Goal: Transaction & Acquisition: Purchase product/service

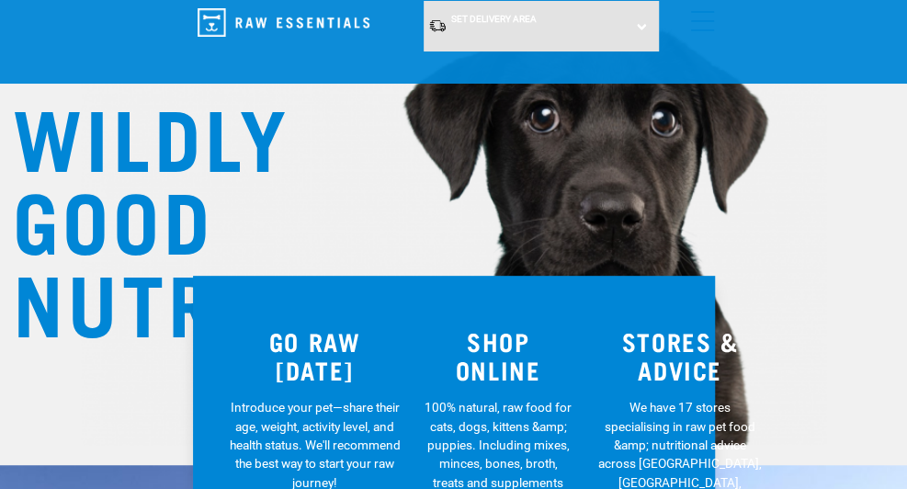
scroll to position [161, 0]
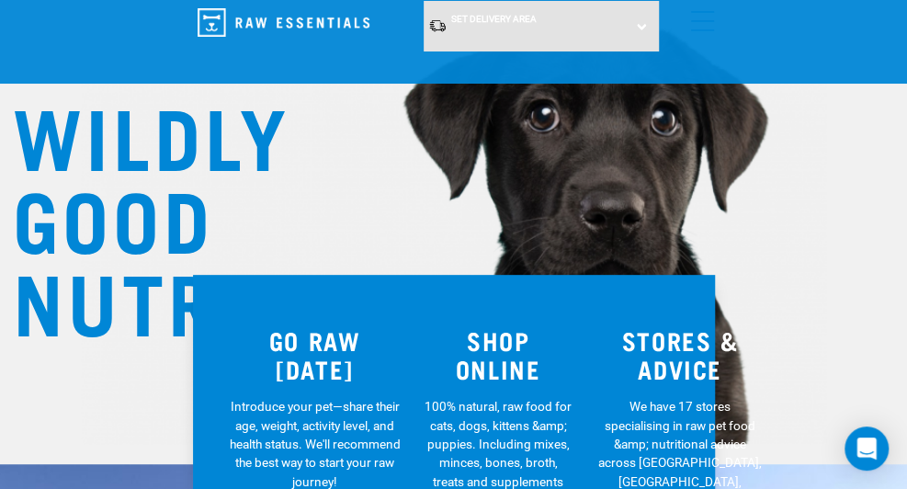
click at [485, 339] on h3 "SHOP ONLINE" at bounding box center [499, 354] width 152 height 56
click at [496, 349] on h3 "SHOP ONLINE" at bounding box center [499, 354] width 152 height 56
drag, startPoint x: 496, startPoint y: 349, endPoint x: 489, endPoint y: 369, distance: 21.5
click at [489, 369] on h3 "SHOP ONLINE" at bounding box center [499, 354] width 152 height 56
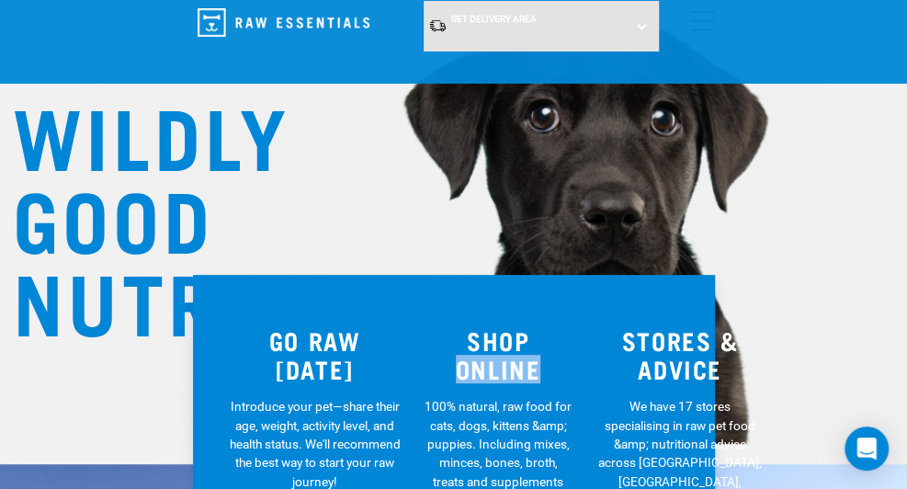
click at [489, 369] on h3 "SHOP ONLINE" at bounding box center [499, 354] width 152 height 56
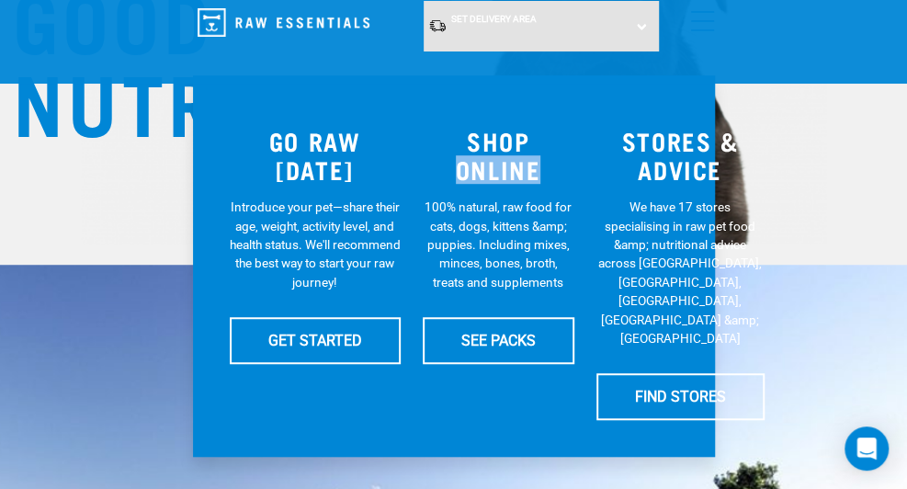
scroll to position [368, 0]
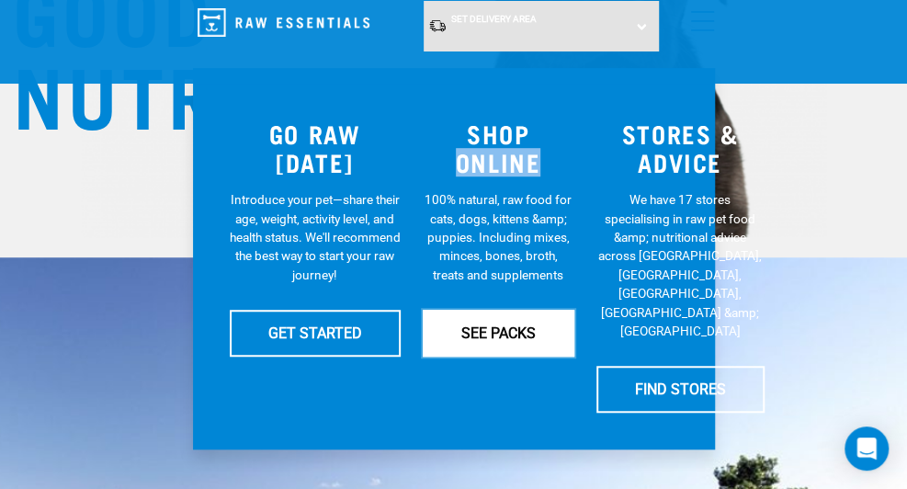
click at [483, 341] on link "SEE PACKS" at bounding box center [499, 333] width 152 height 46
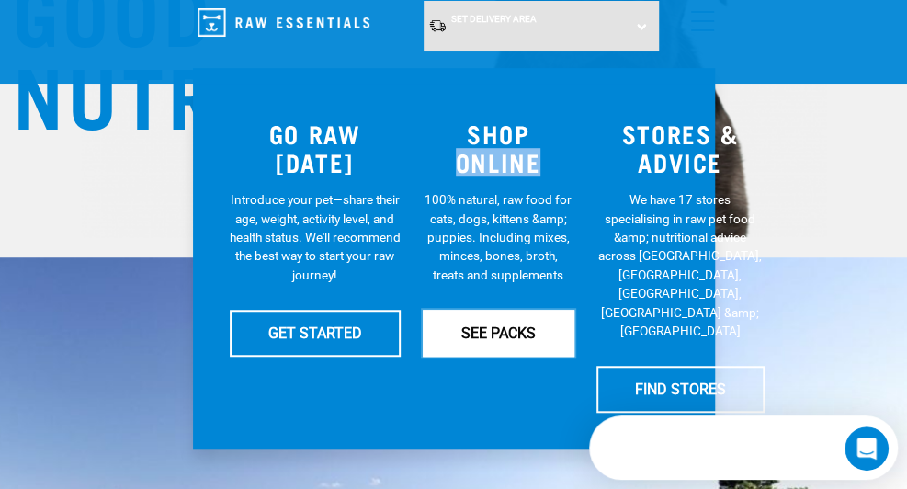
scroll to position [0, 0]
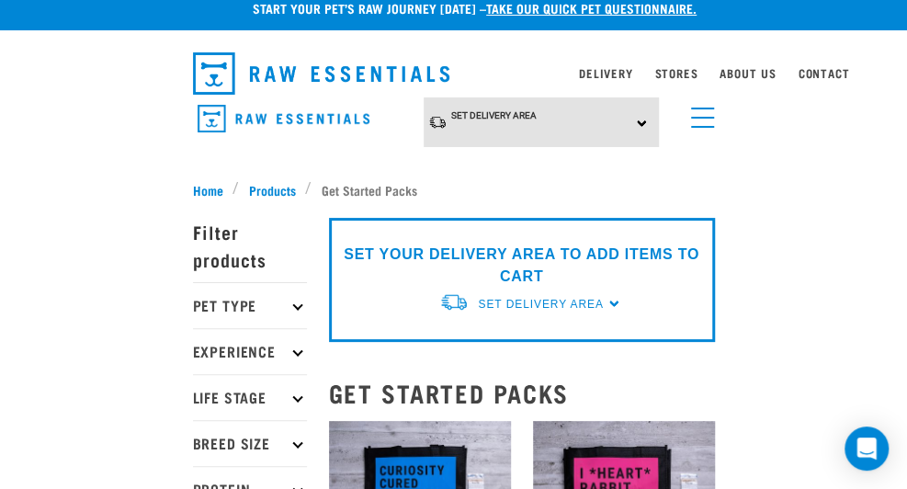
scroll to position [14, 0]
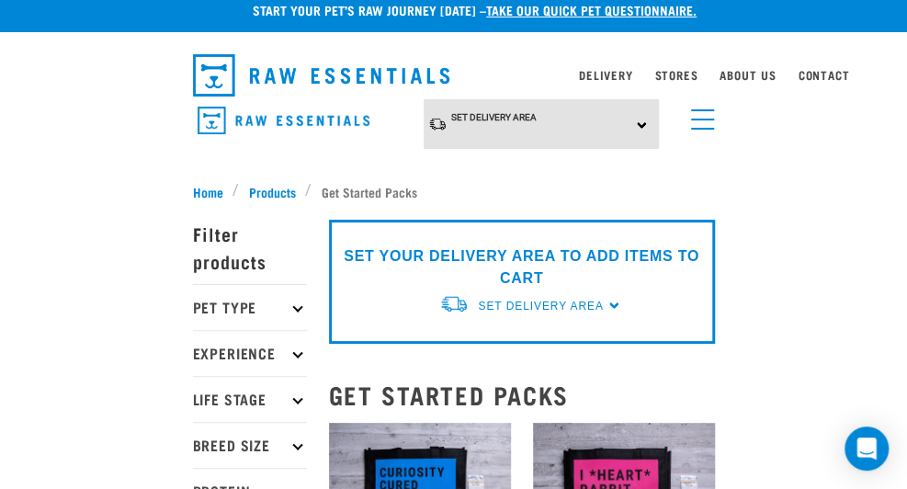
click at [289, 308] on p "Pet Type" at bounding box center [250, 307] width 114 height 46
click at [220, 347] on label "Dog" at bounding box center [234, 356] width 63 height 23
click at [205, 348] on input "Dog" at bounding box center [199, 354] width 12 height 12
checkbox input "true"
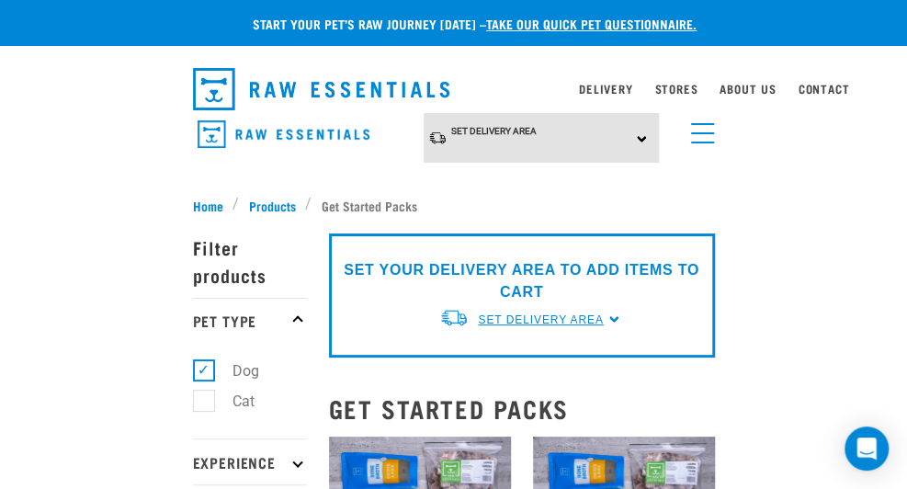
click at [544, 317] on span "Set Delivery Area" at bounding box center [540, 319] width 125 height 13
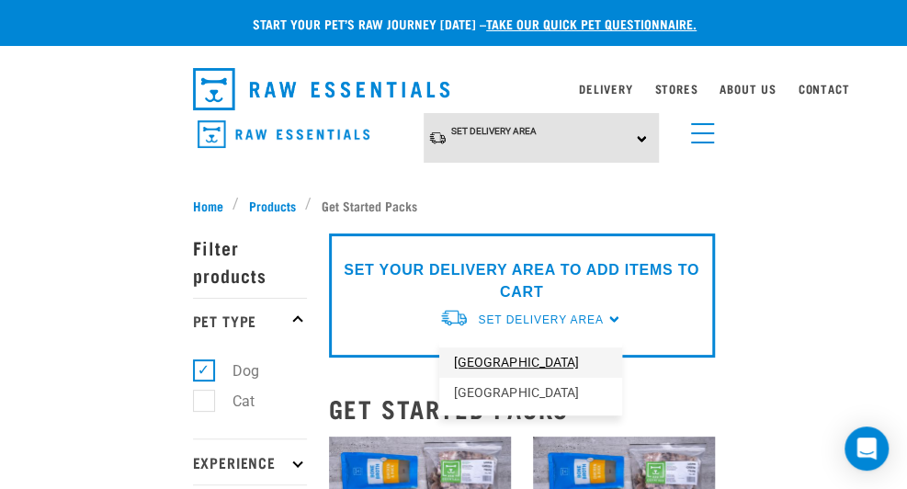
click at [504, 354] on link "[GEOGRAPHIC_DATA]" at bounding box center [530, 362] width 183 height 30
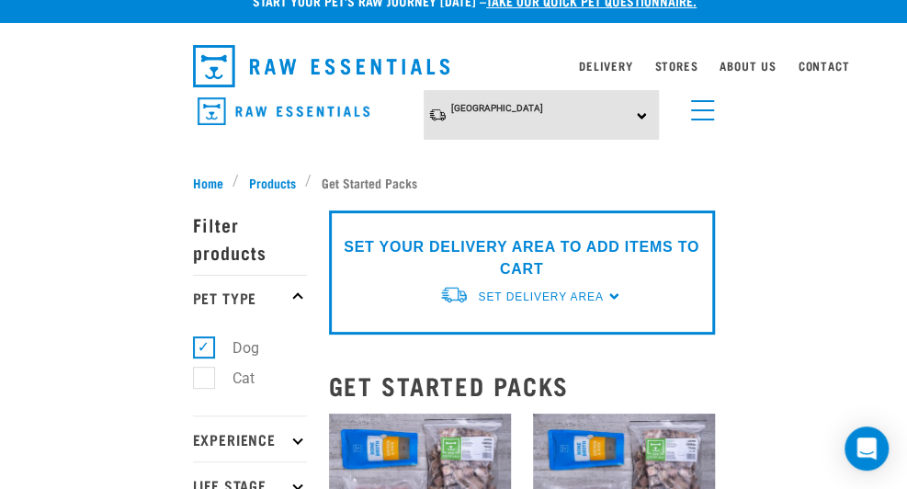
scroll to position [24, 0]
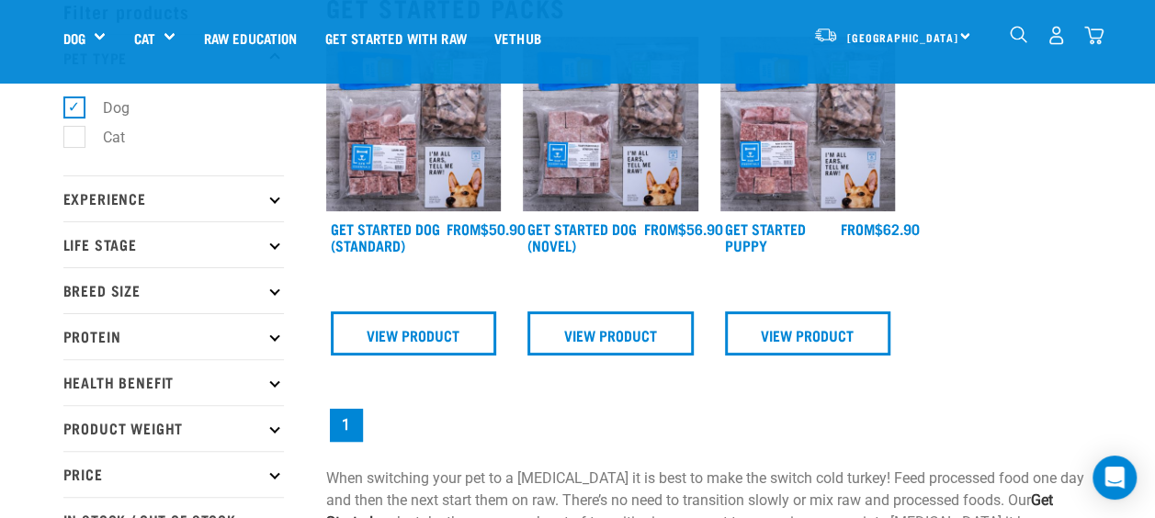
scroll to position [31, 0]
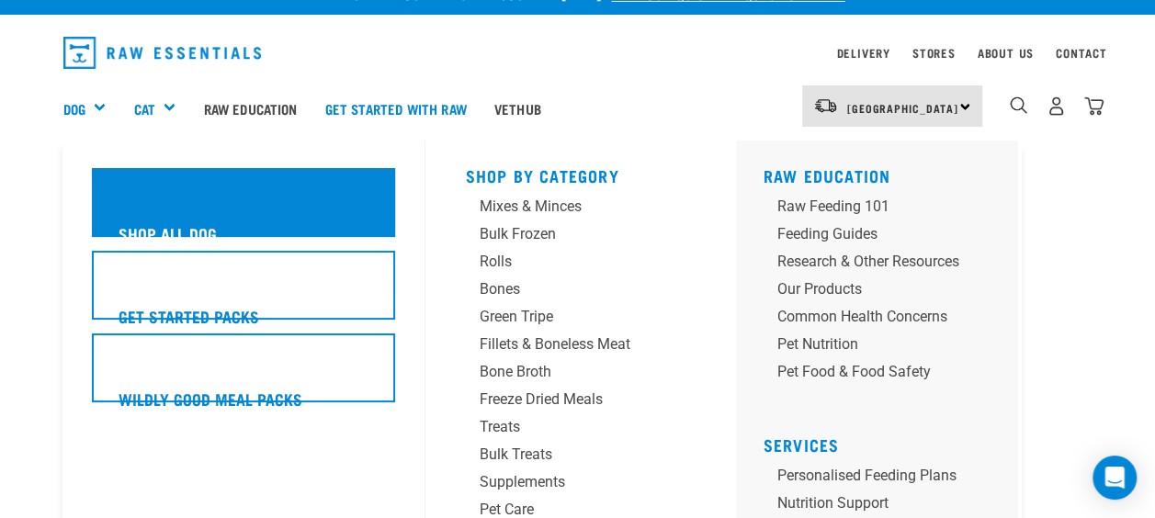
click at [169, 198] on div "Shop All Dog" at bounding box center [243, 202] width 303 height 69
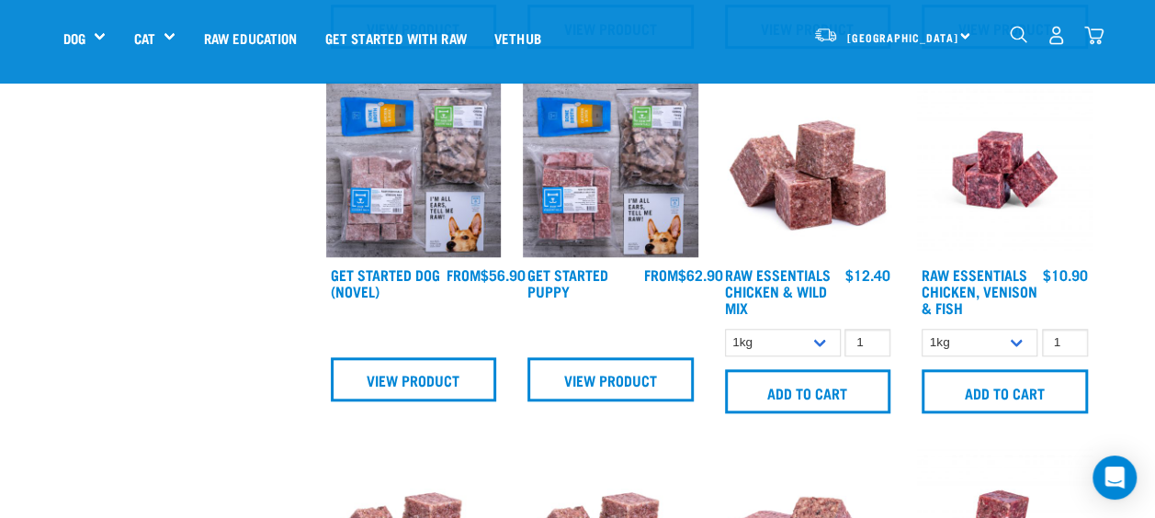
scroll to position [755, 0]
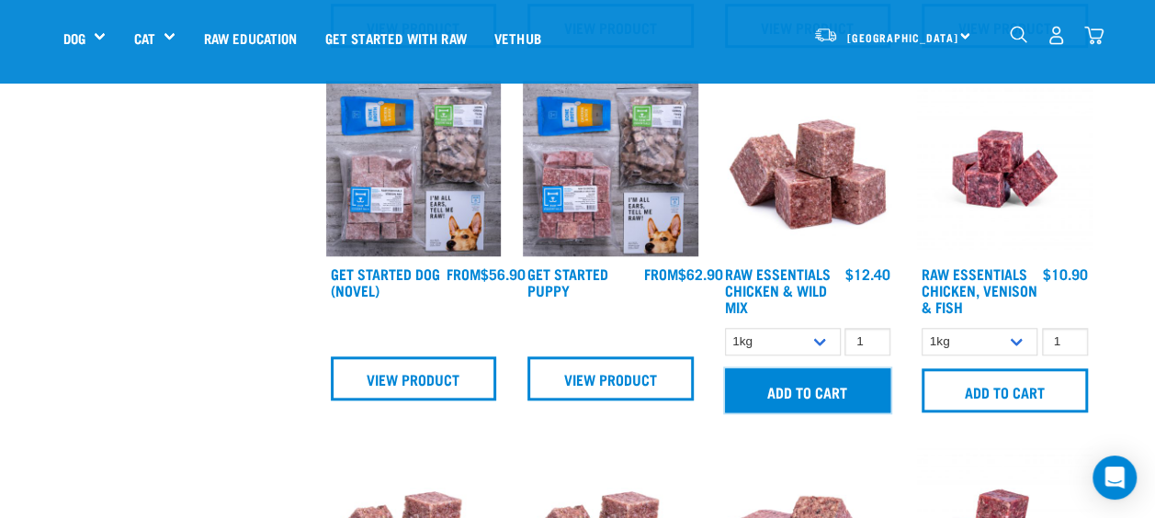
click at [836, 383] on input "Add to cart" at bounding box center [808, 390] width 166 height 44
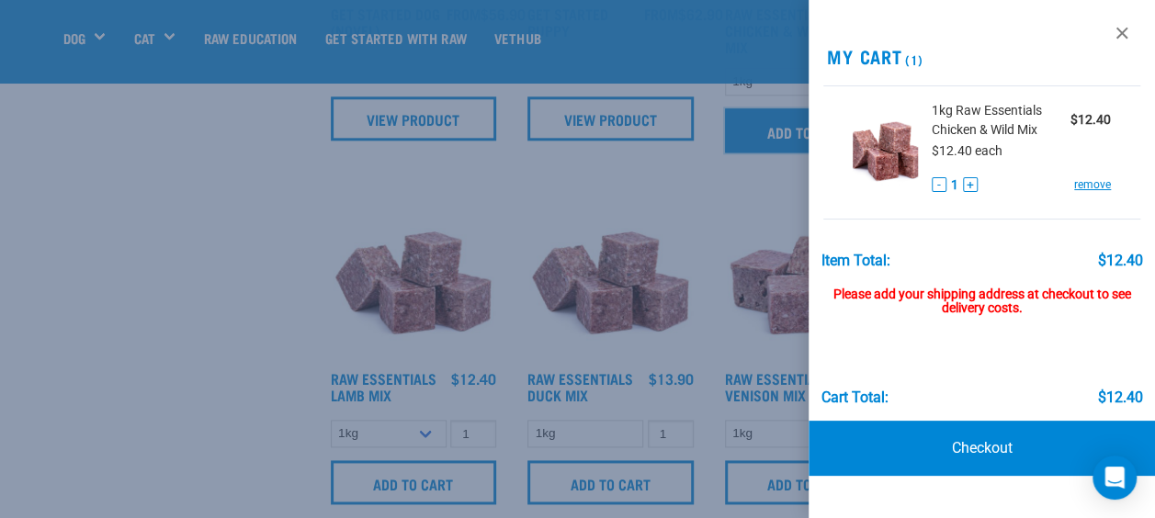
scroll to position [1081, 0]
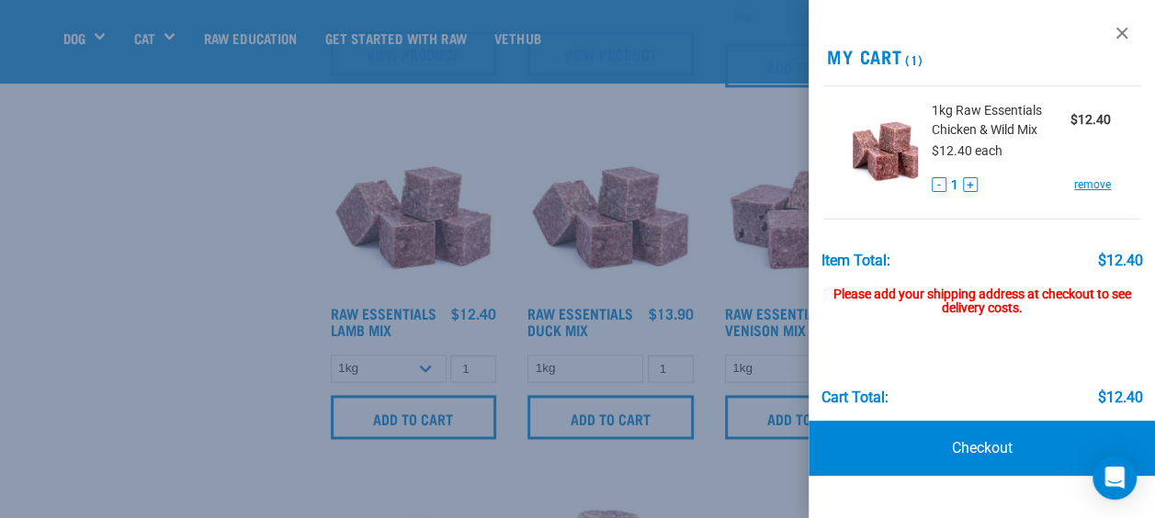
click at [404, 406] on div at bounding box center [577, 259] width 1155 height 518
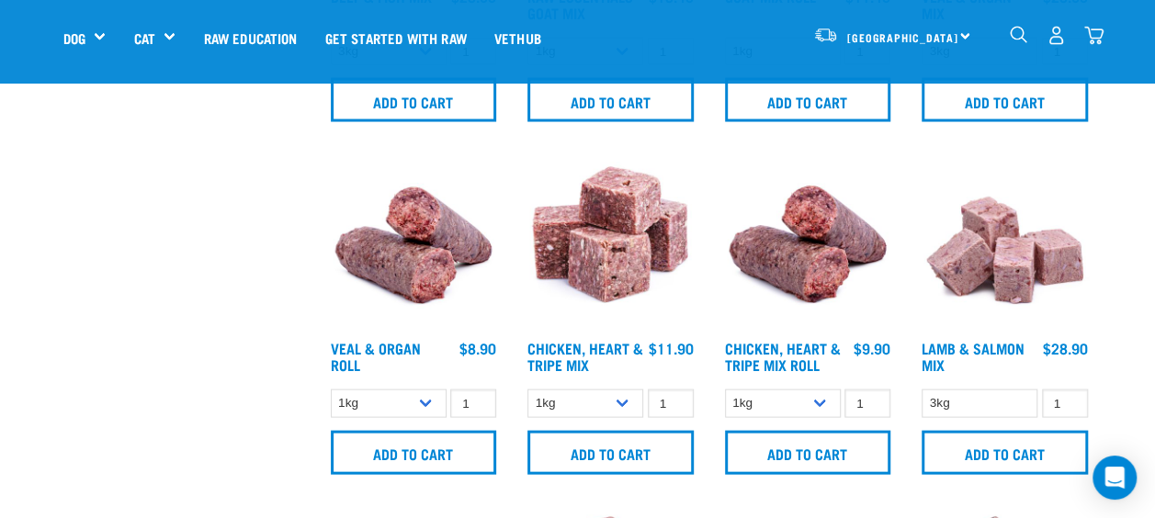
scroll to position [1750, 0]
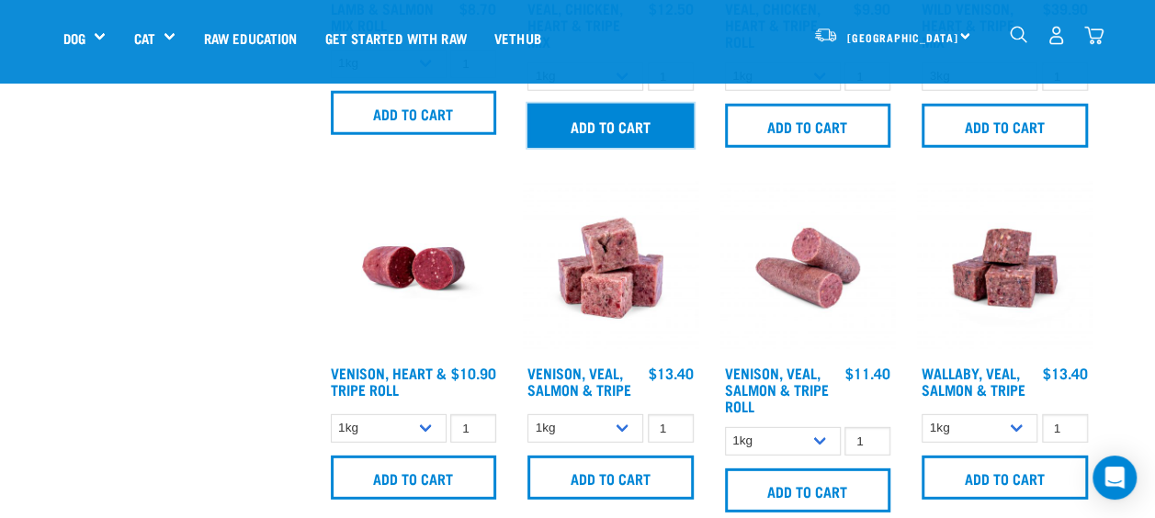
click at [669, 105] on input "Add to cart" at bounding box center [610, 126] width 166 height 44
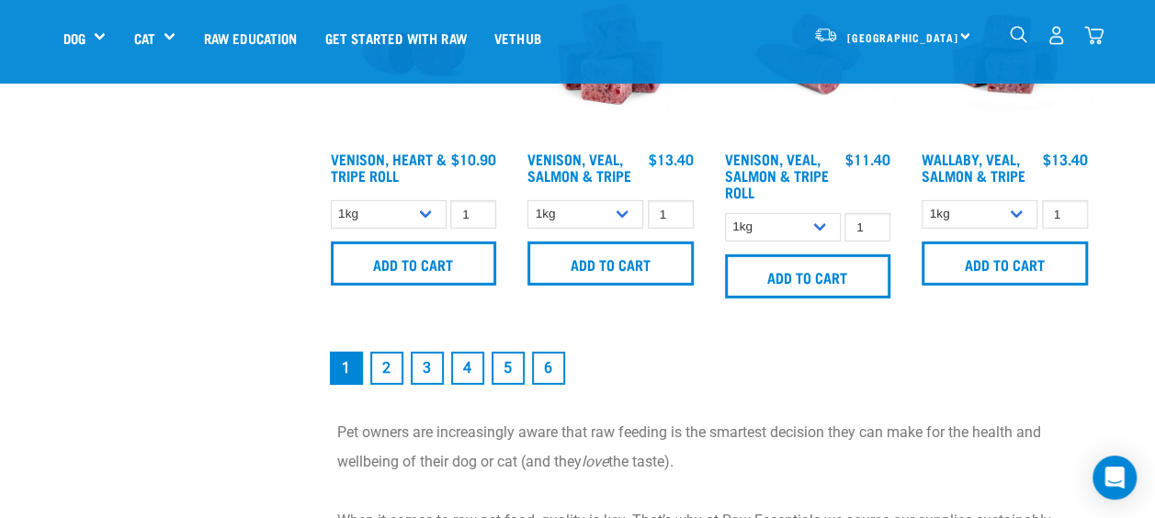
scroll to position [2656, 0]
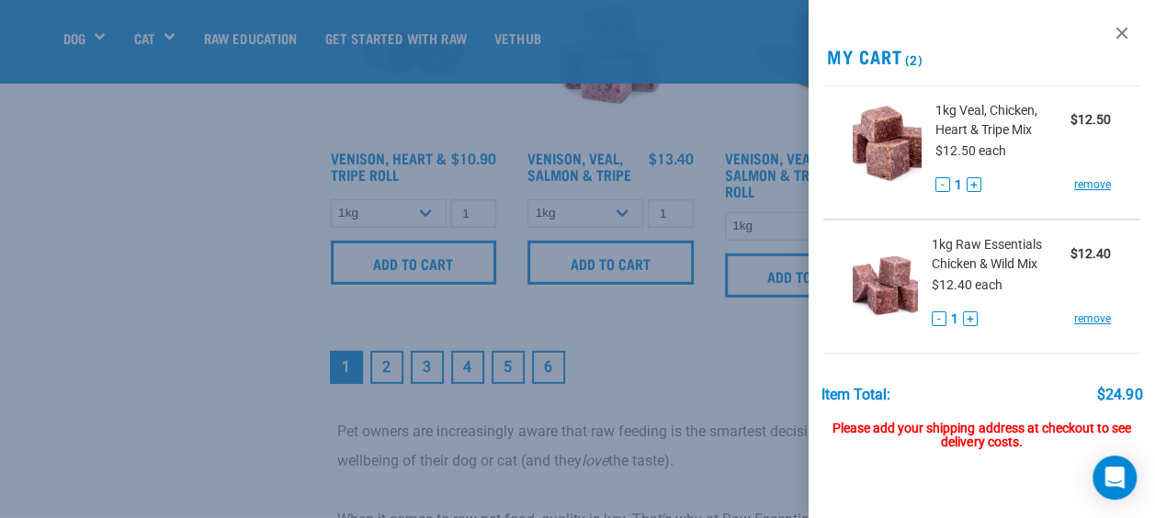
click at [387, 359] on div at bounding box center [577, 259] width 1155 height 518
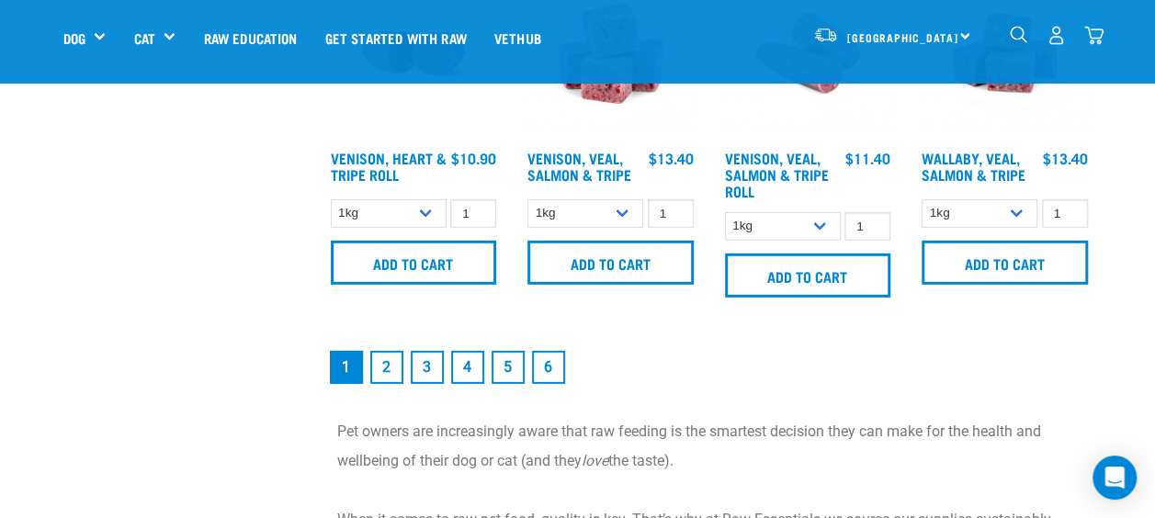
click at [383, 363] on link "2" at bounding box center [386, 367] width 33 height 33
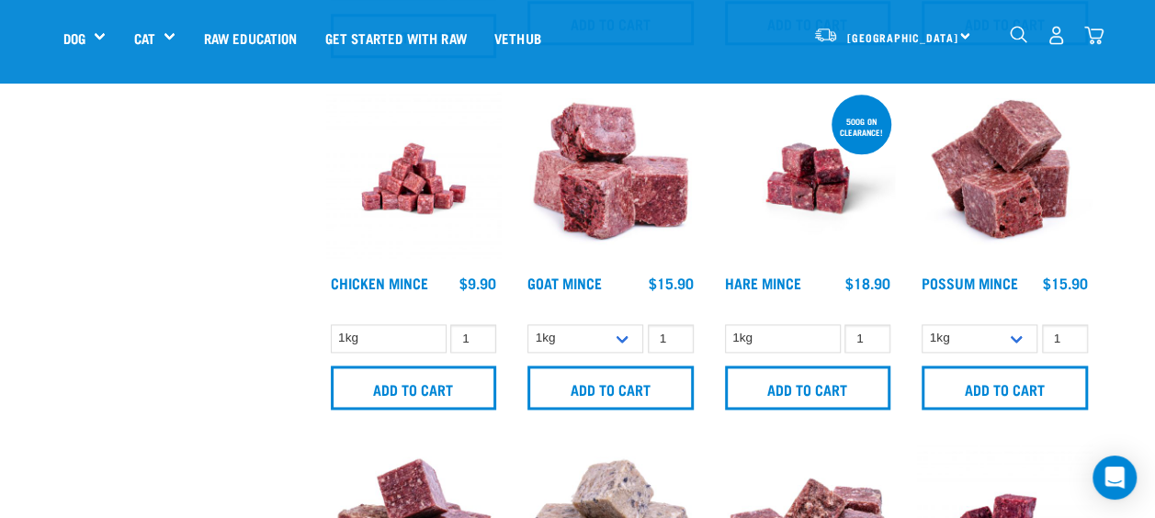
scroll to position [1124, 0]
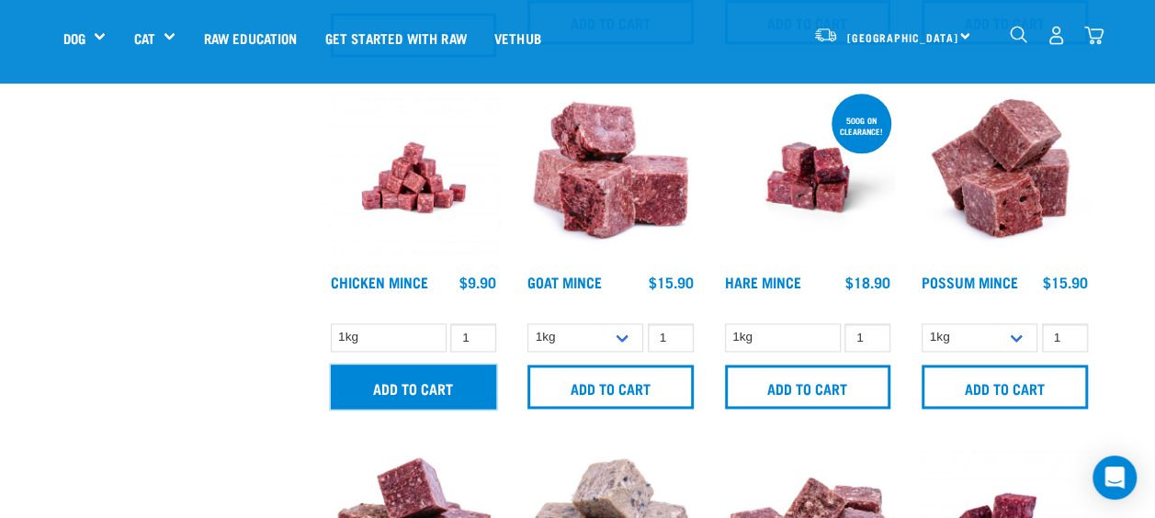
click at [370, 372] on input "Add to cart" at bounding box center [414, 387] width 166 height 44
click at [370, 372] on div "Add to cart" at bounding box center [413, 387] width 175 height 48
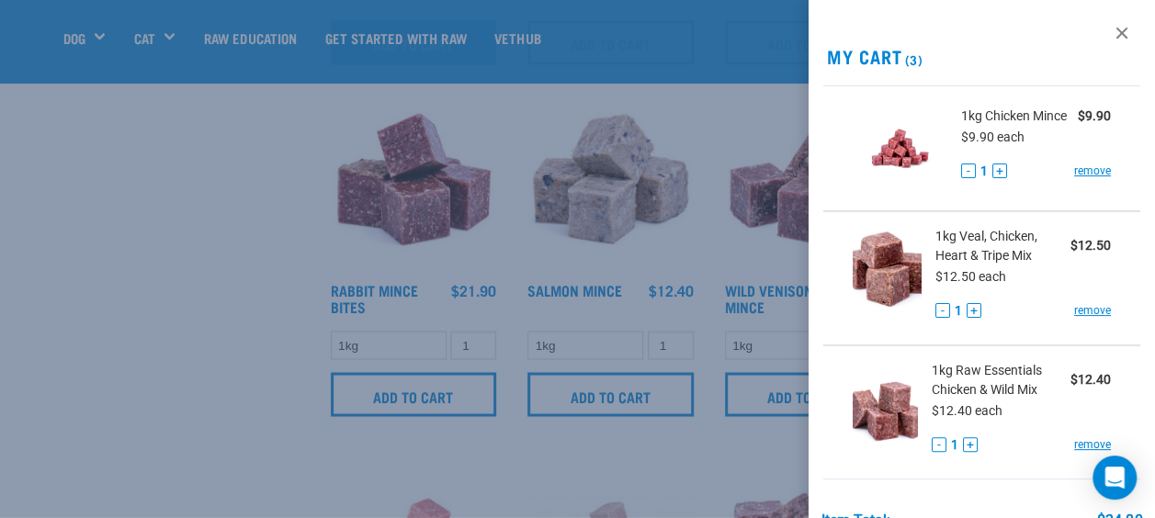
scroll to position [1481, 0]
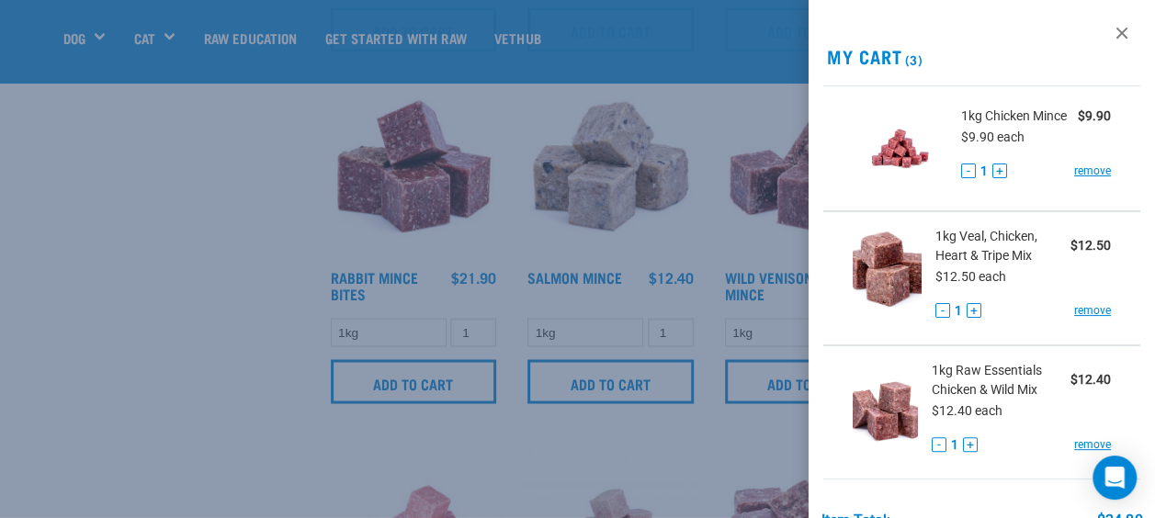
click at [191, 333] on div at bounding box center [577, 259] width 1155 height 518
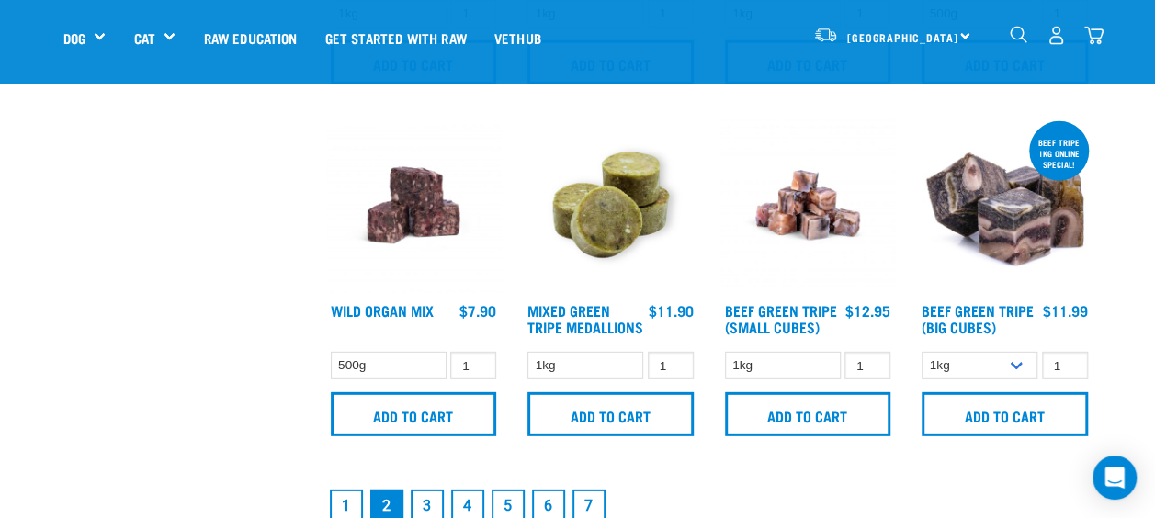
scroll to position [2558, 0]
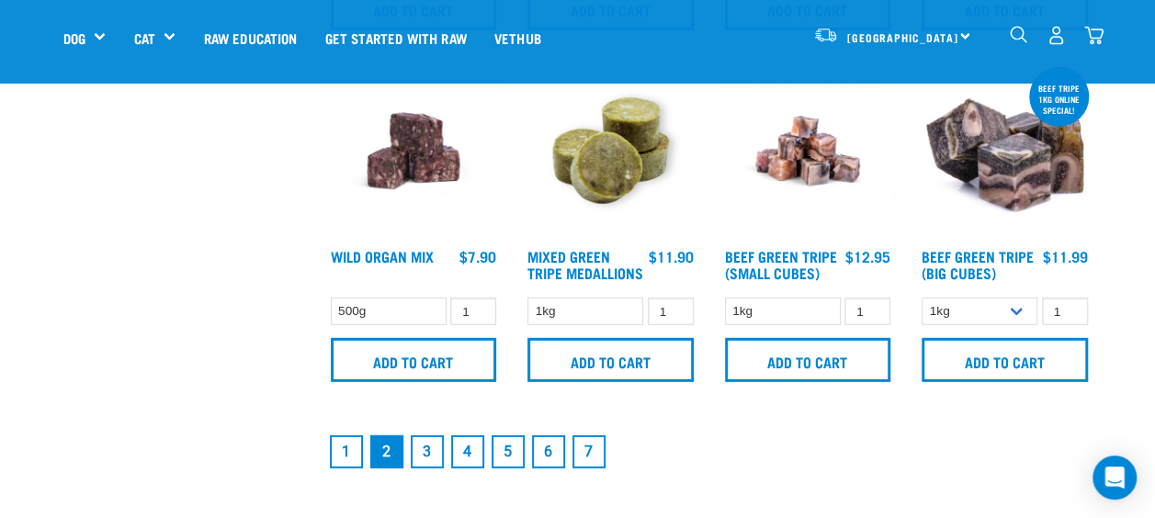
click at [421, 458] on link "3" at bounding box center [427, 452] width 33 height 33
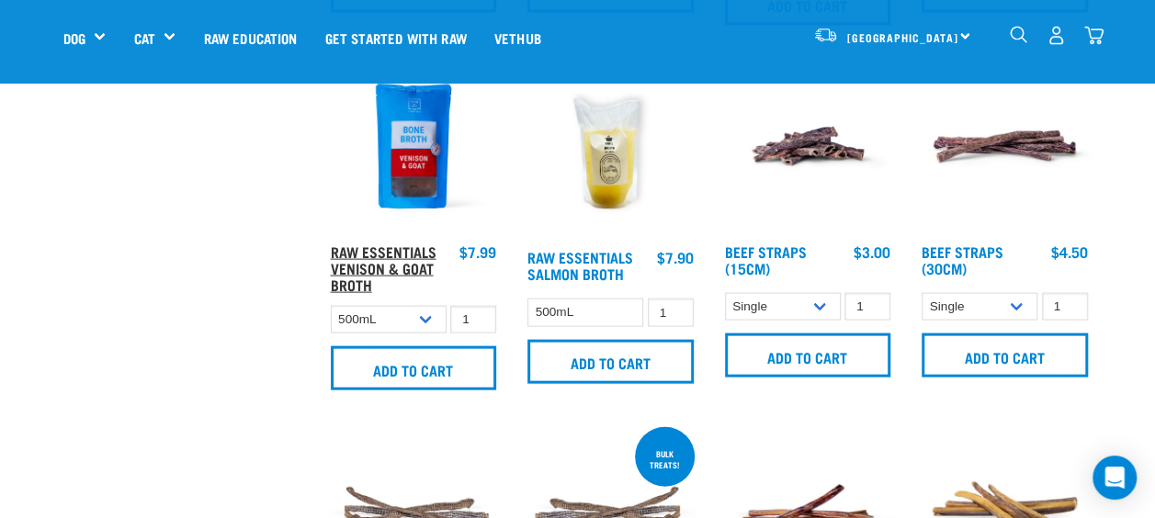
scroll to position [1860, 0]
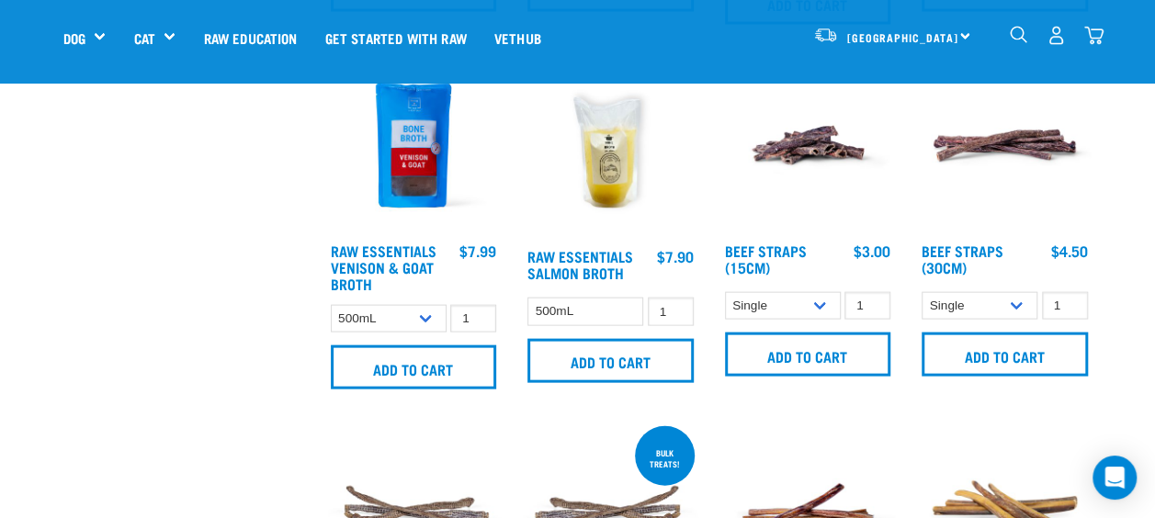
drag, startPoint x: 412, startPoint y: 430, endPoint x: 796, endPoint y: 464, distance: 385.6
click at [796, 464] on img at bounding box center [807, 510] width 175 height 175
click at [627, 368] on input "Add to cart" at bounding box center [610, 361] width 166 height 44
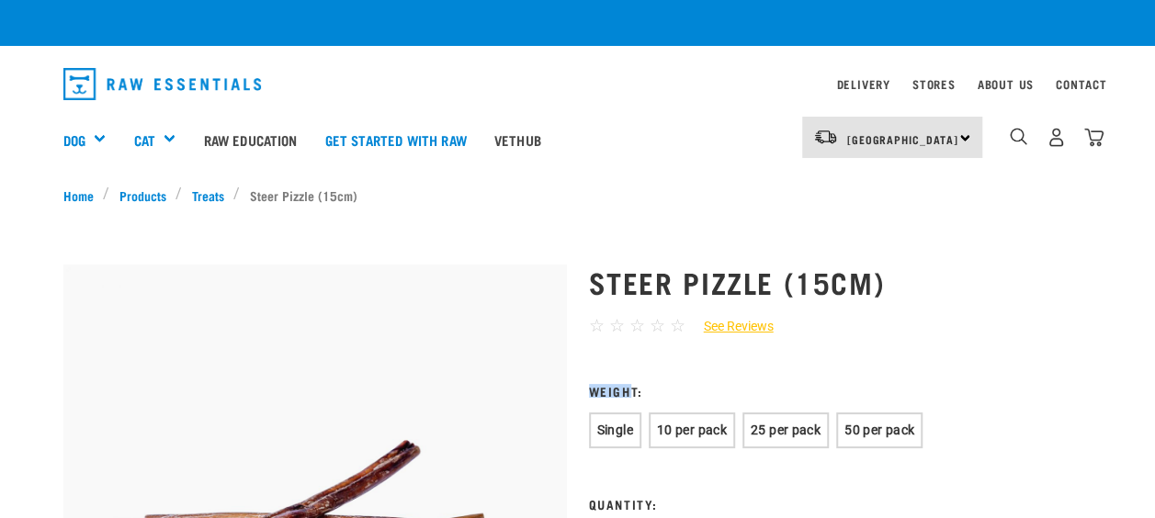
drag, startPoint x: 0, startPoint y: 0, endPoint x: 582, endPoint y: 342, distance: 674.6
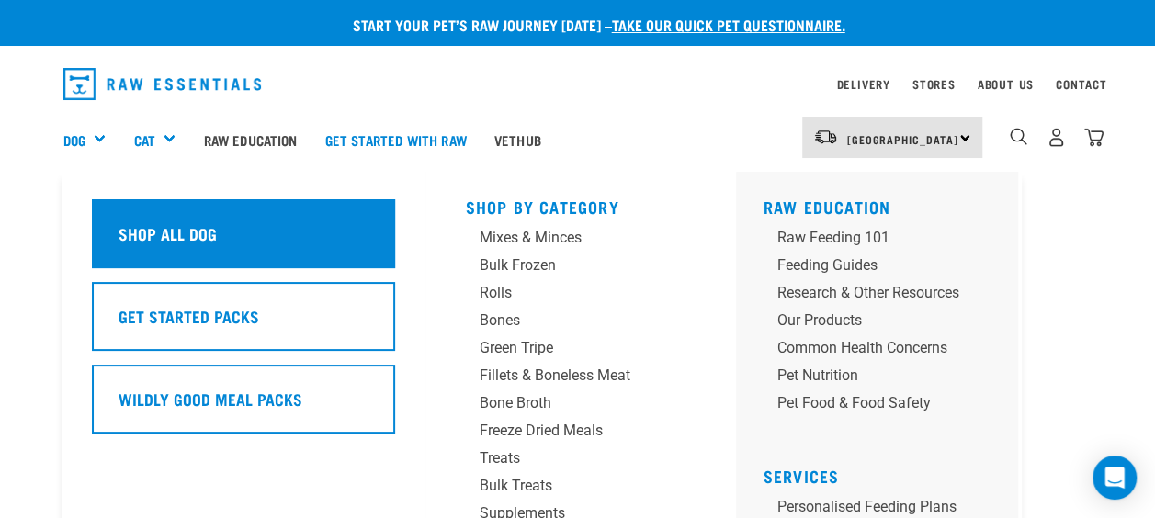
click at [160, 237] on h5 "Shop All Dog" at bounding box center [168, 233] width 98 height 24
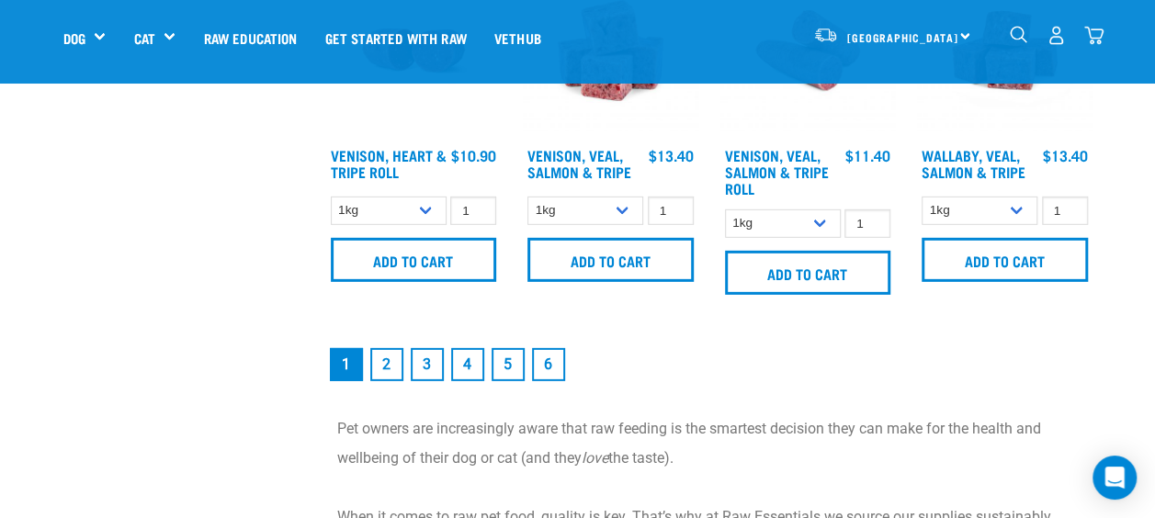
scroll to position [2858, 0]
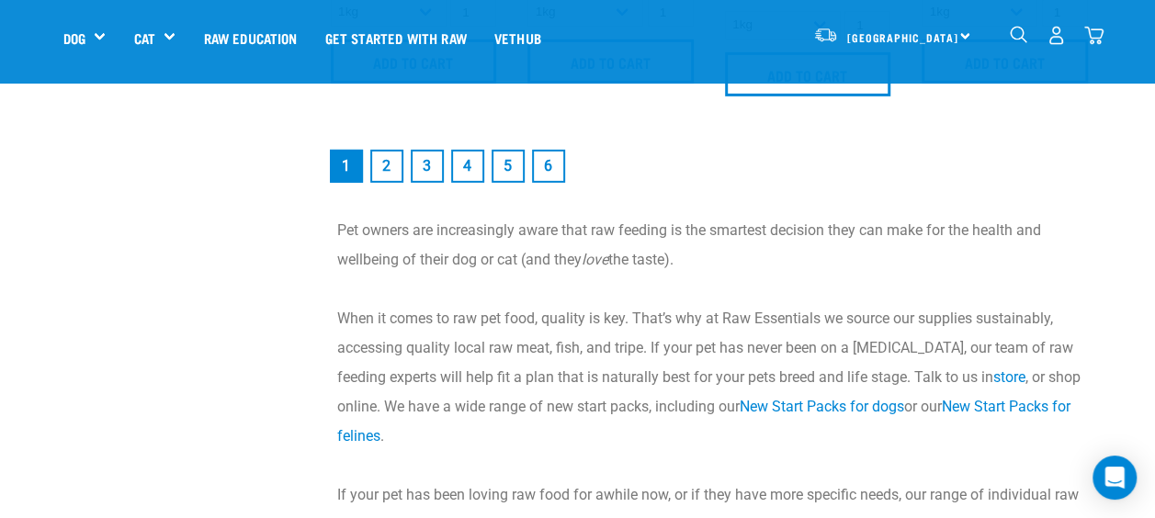
click at [447, 176] on li "4" at bounding box center [467, 166] width 40 height 40
click at [470, 160] on link "4" at bounding box center [467, 166] width 33 height 33
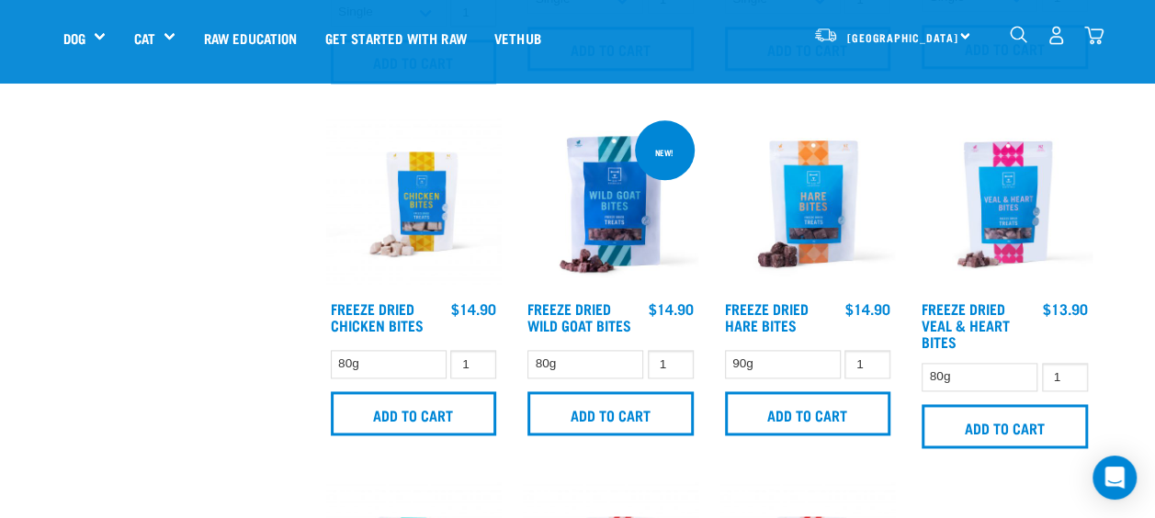
scroll to position [1098, 0]
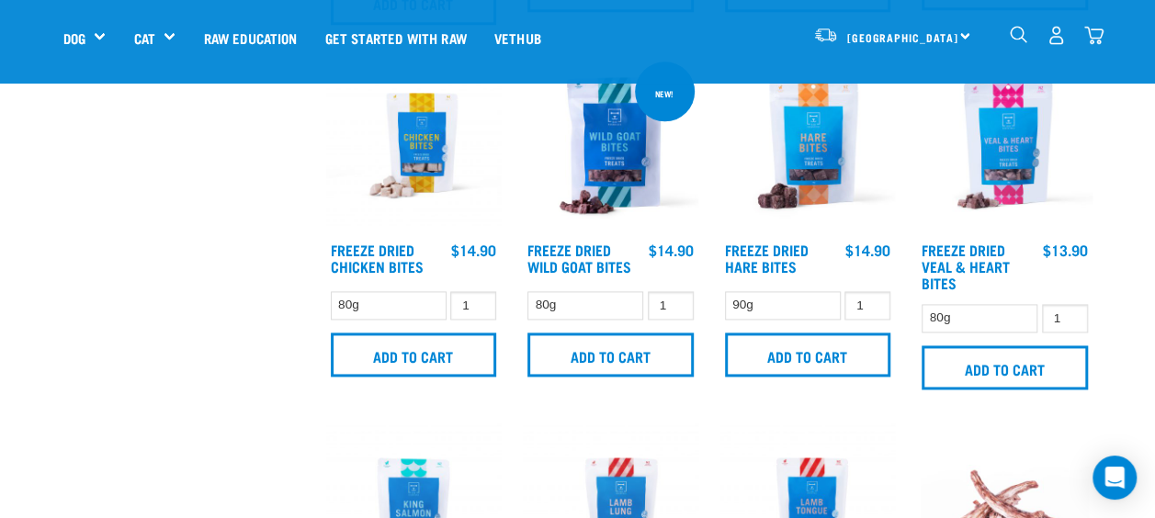
scroll to position [1157, 0]
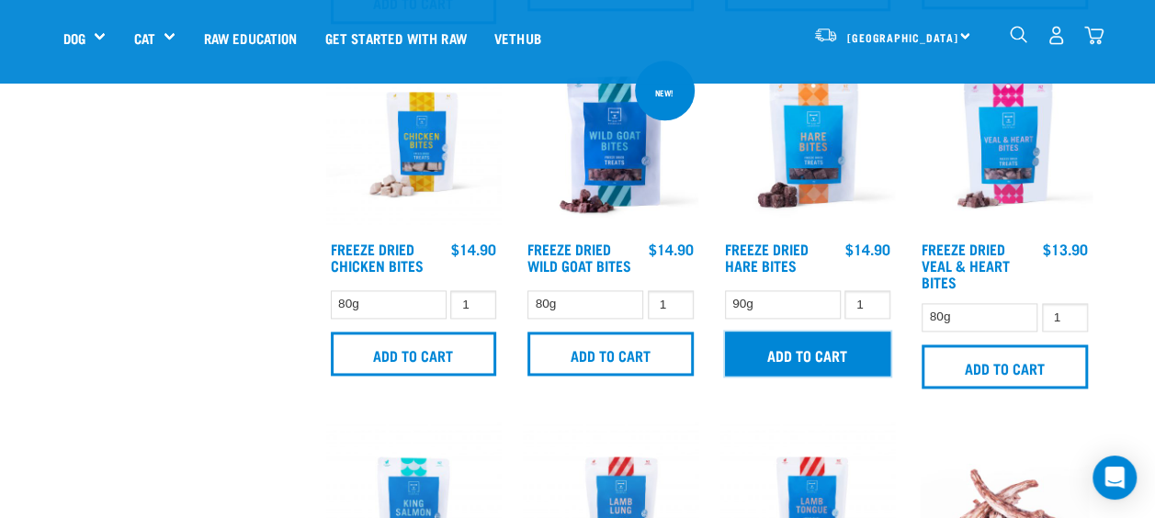
click at [807, 349] on input "Add to cart" at bounding box center [808, 354] width 166 height 44
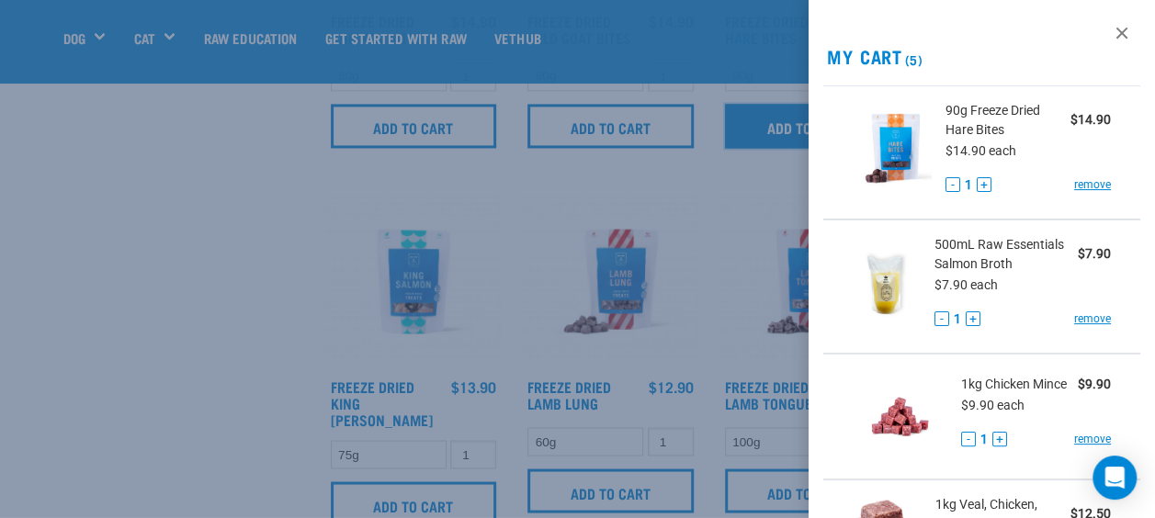
scroll to position [1384, 0]
click at [146, 208] on div at bounding box center [577, 259] width 1155 height 518
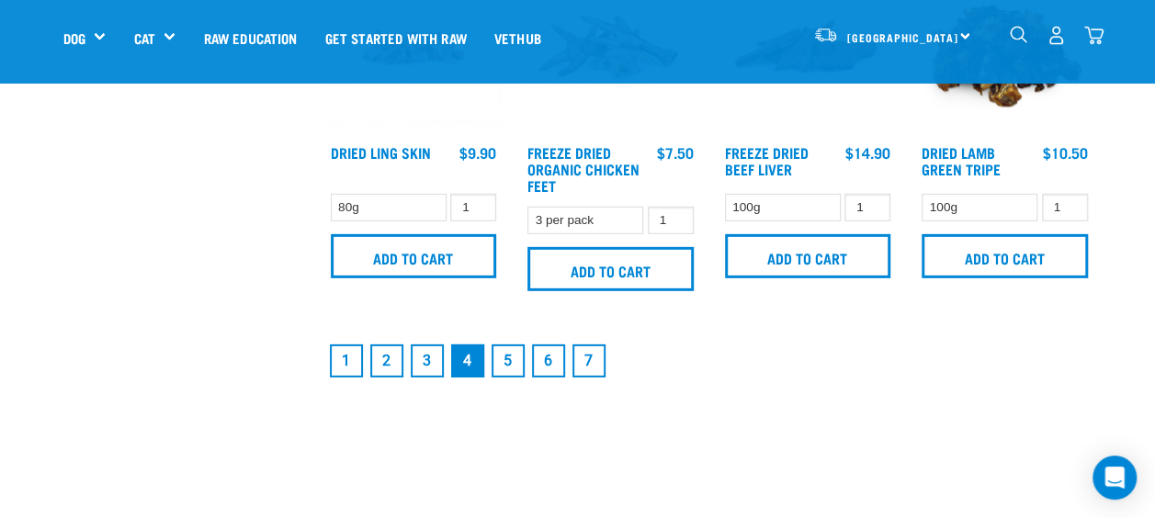
scroll to position [2692, 0]
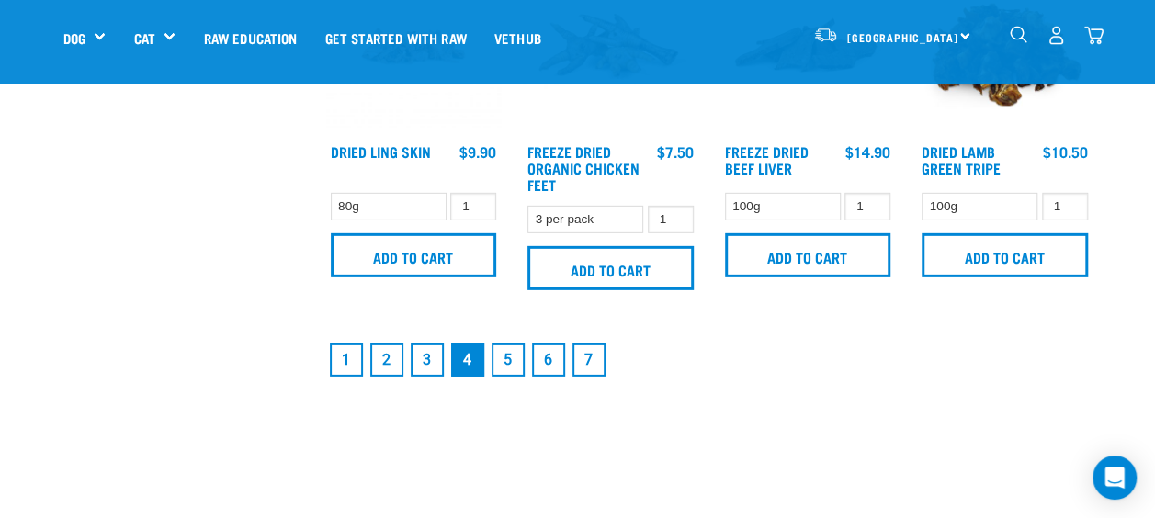
click at [511, 344] on link "5" at bounding box center [508, 360] width 33 height 33
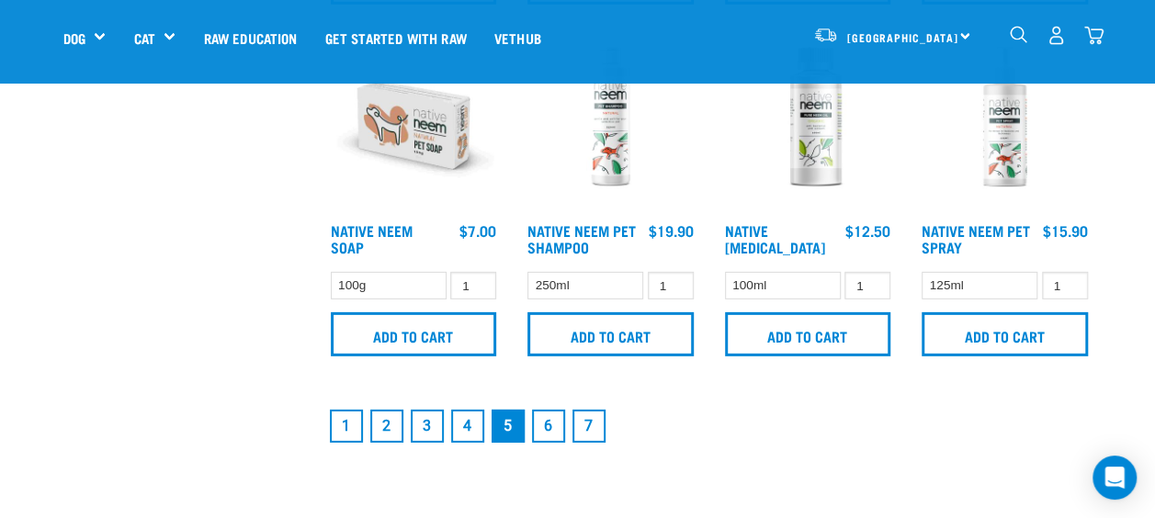
scroll to position [2712, 0]
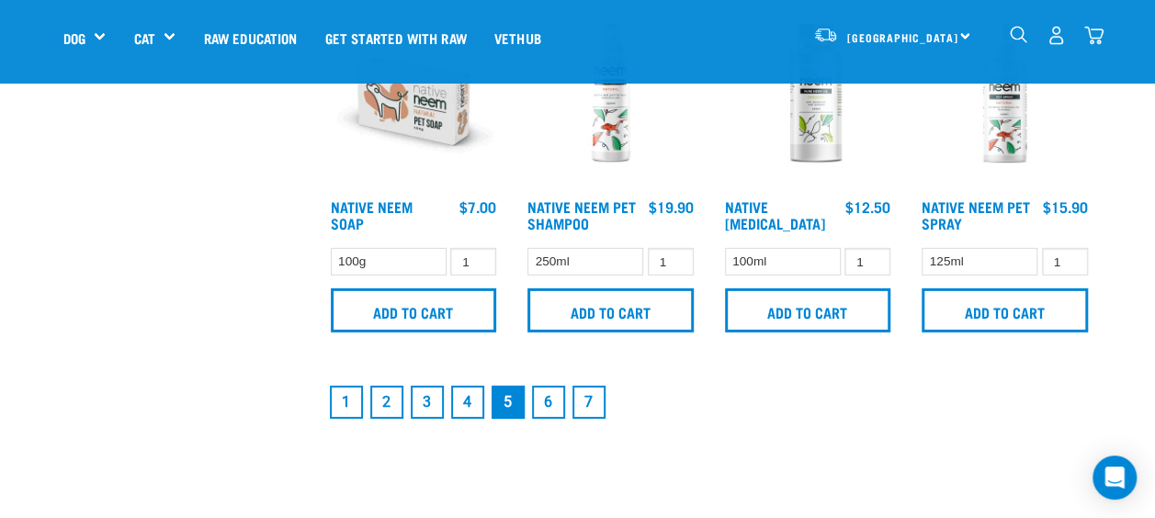
click at [546, 398] on link "6" at bounding box center [548, 402] width 33 height 33
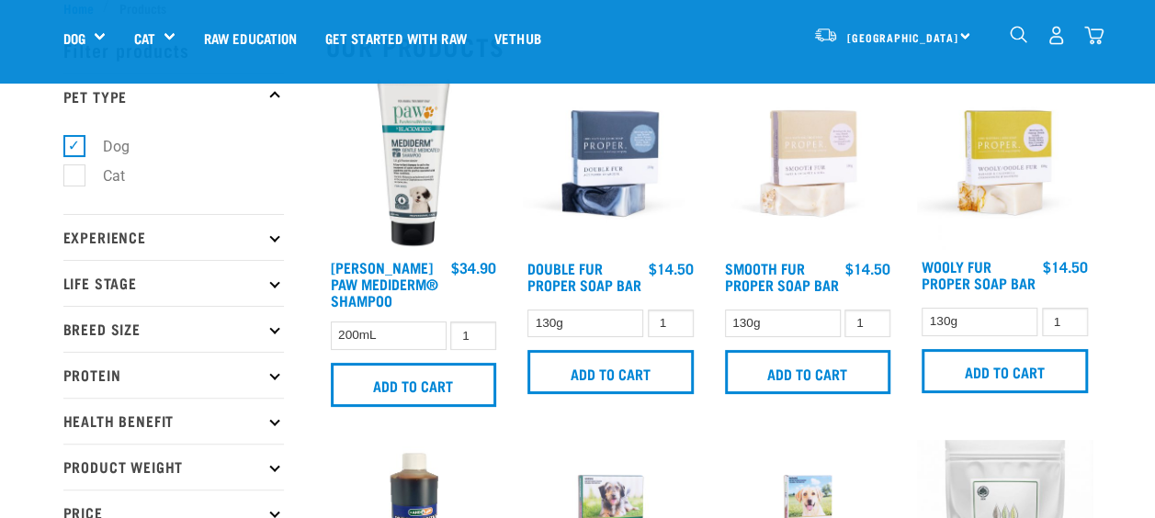
drag, startPoint x: 0, startPoint y: 0, endPoint x: 560, endPoint y: 399, distance: 687.9
click at [560, 399] on div "Double Fur Proper Soap Bar 1 0 100 Add to cart" at bounding box center [611, 246] width 198 height 365
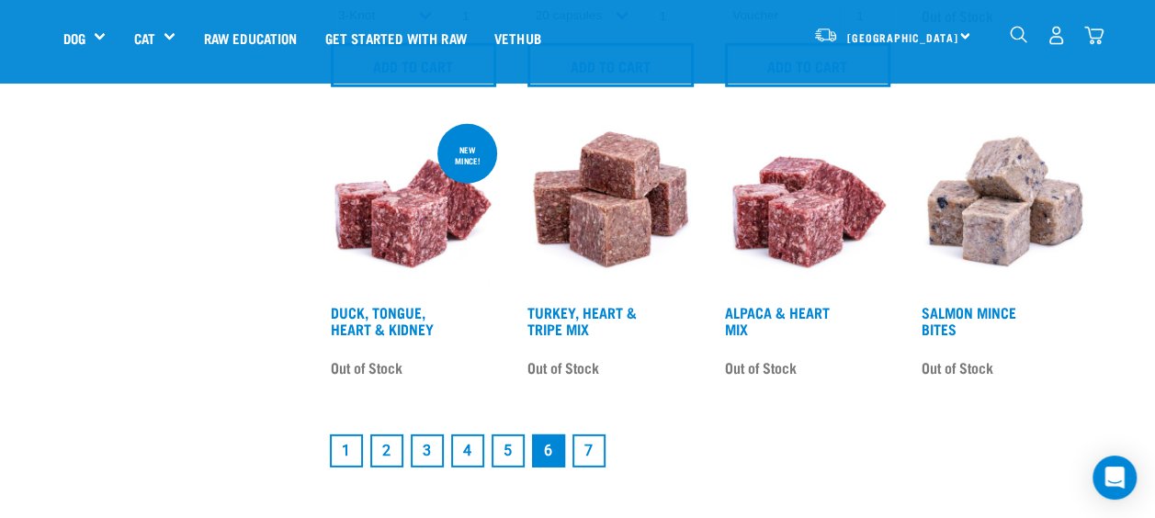
scroll to position [2560, 0]
click at [580, 450] on link "7" at bounding box center [588, 450] width 33 height 33
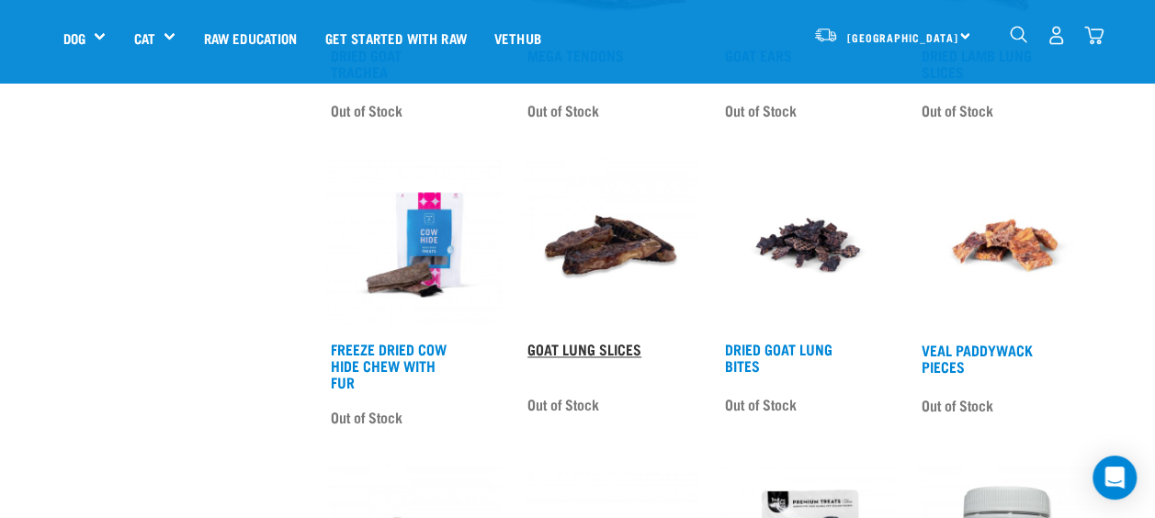
scroll to position [1155, 0]
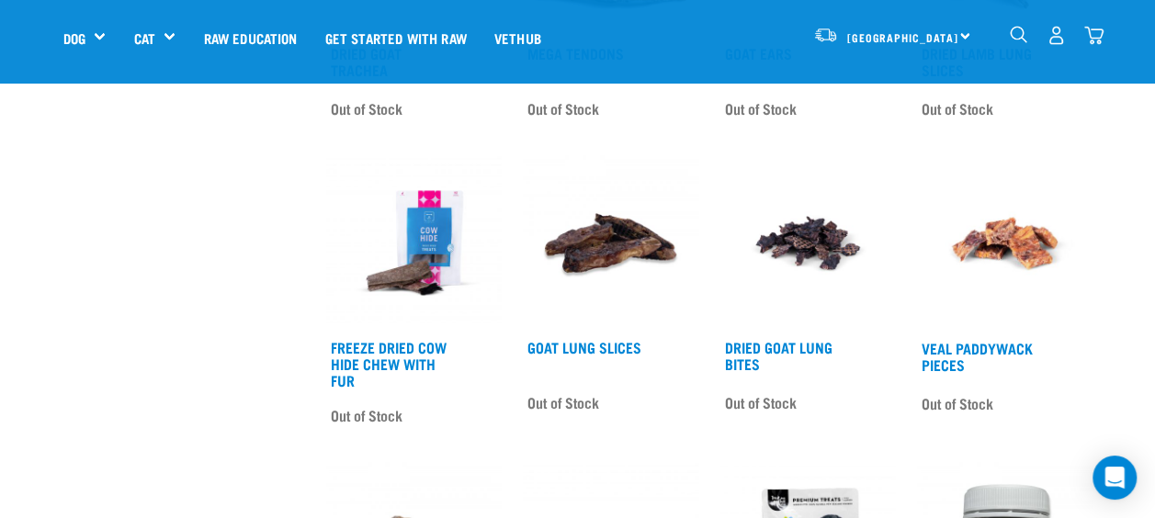
click at [1087, 37] on img "dropdown navigation" at bounding box center [1093, 35] width 19 height 19
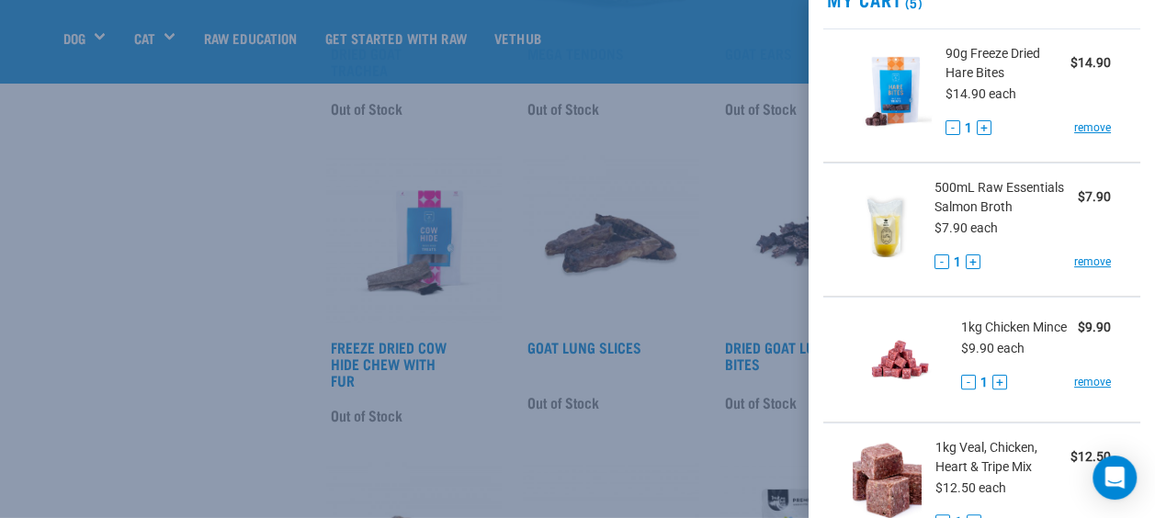
scroll to position [58, 0]
click at [954, 193] on span "500mL Raw Essentials Salmon Broth" at bounding box center [1005, 196] width 143 height 39
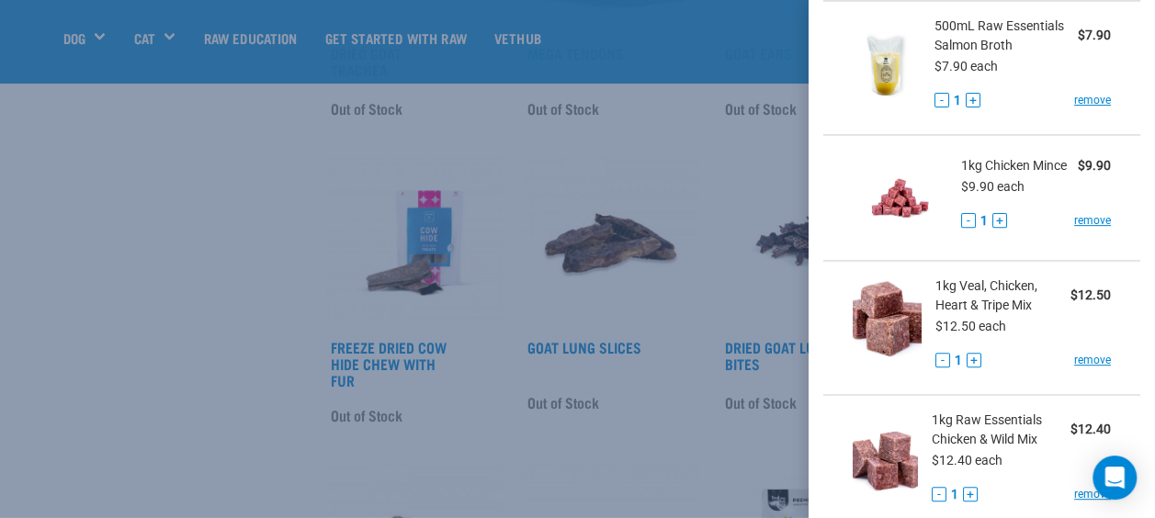
scroll to position [220, 0]
click at [1078, 364] on link "remove" at bounding box center [1092, 359] width 37 height 17
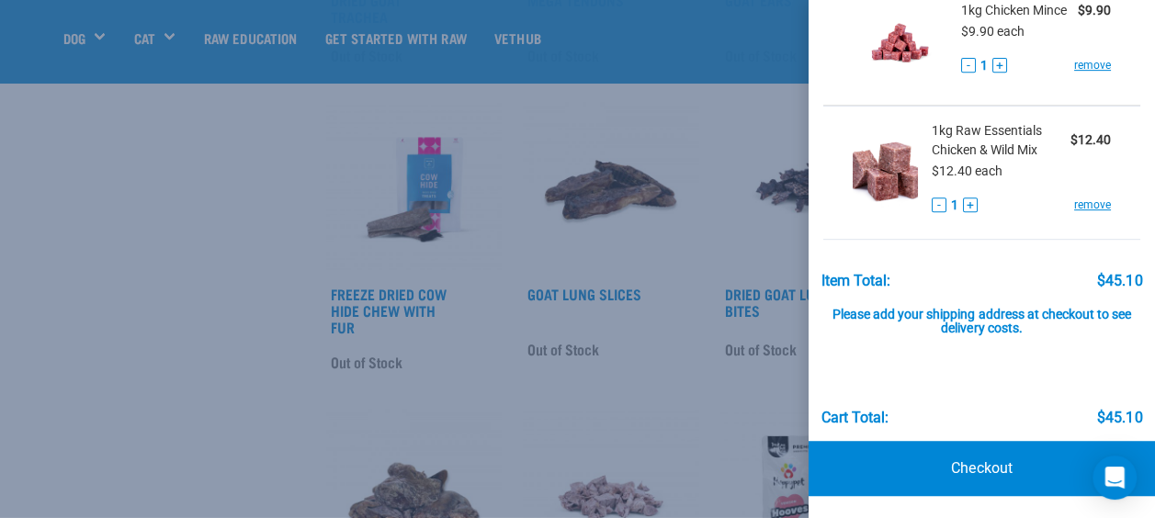
scroll to position [1209, 0]
click at [968, 455] on link "Checkout" at bounding box center [982, 468] width 346 height 55
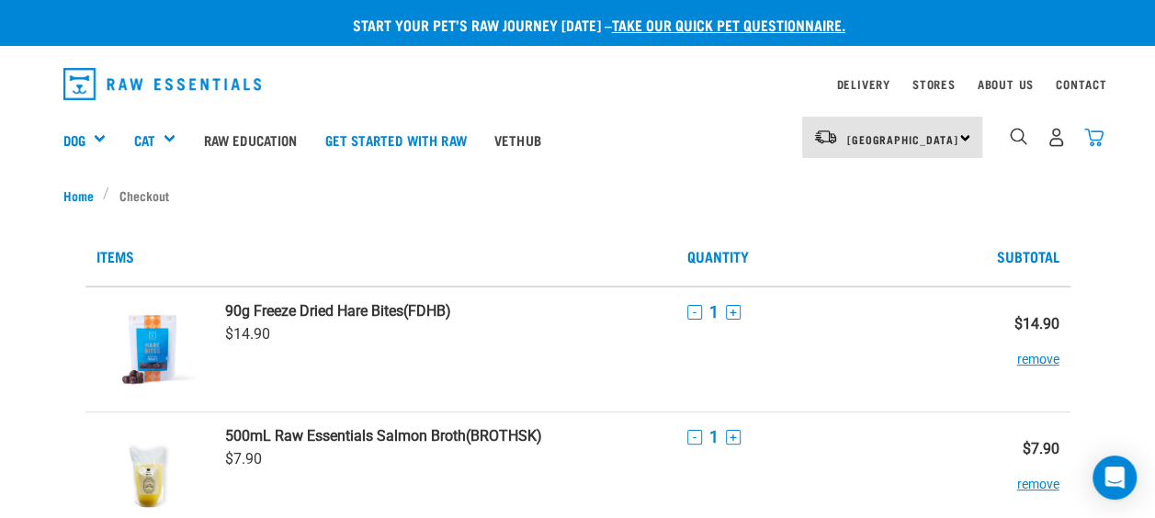
click at [1084, 141] on img "dropdown navigation" at bounding box center [1093, 137] width 19 height 19
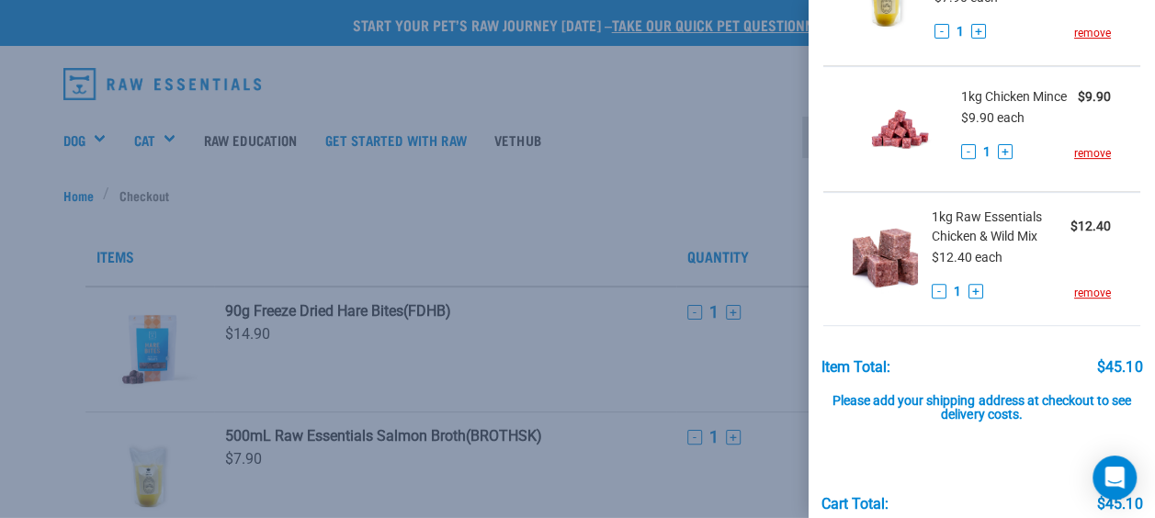
scroll to position [289, 0]
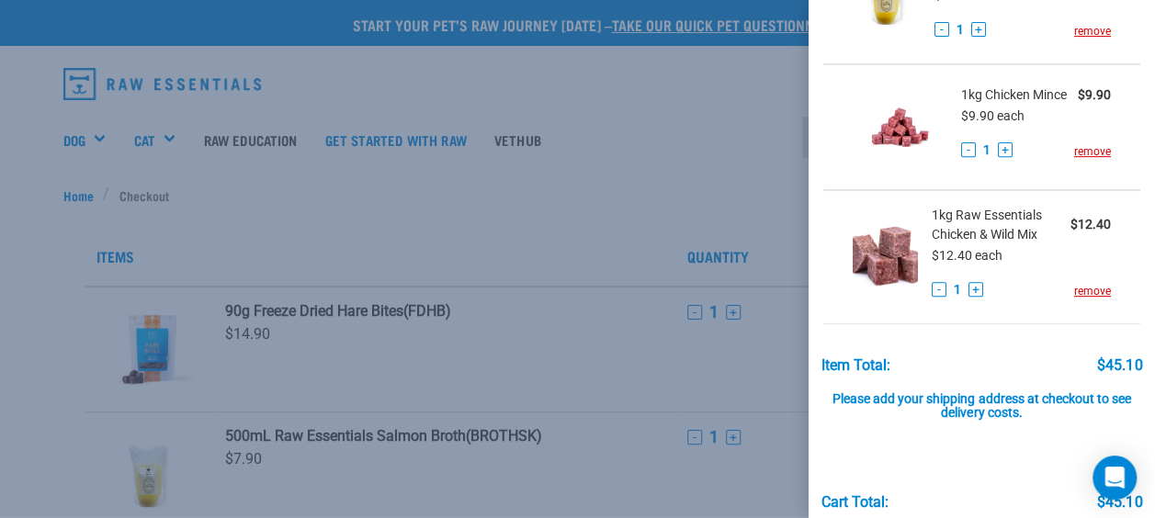
click at [1000, 366] on div "Item Total: $45.10" at bounding box center [982, 356] width 322 height 35
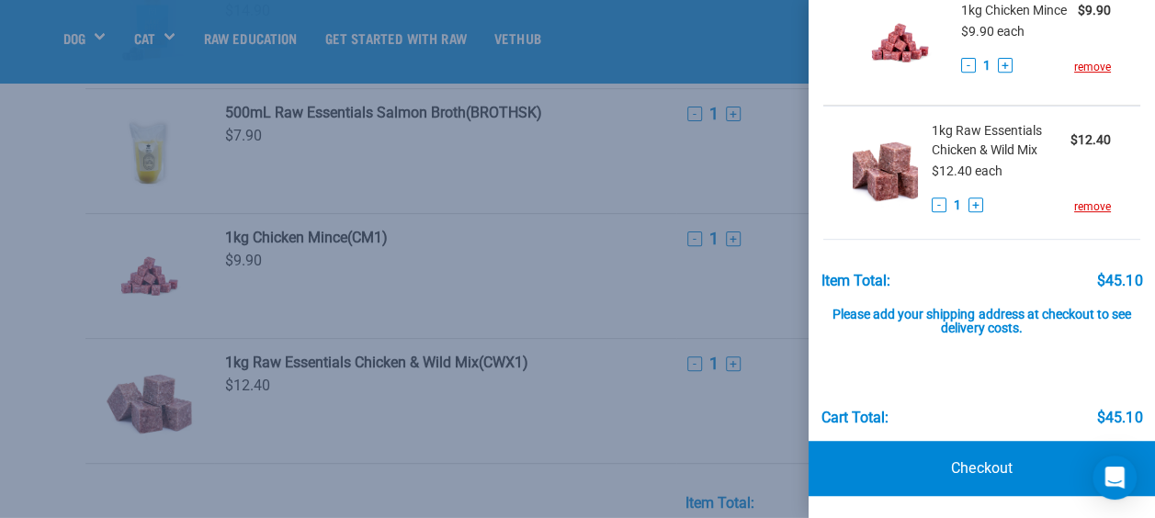
scroll to position [196, 0]
click at [997, 450] on link "Checkout" at bounding box center [982, 468] width 346 height 55
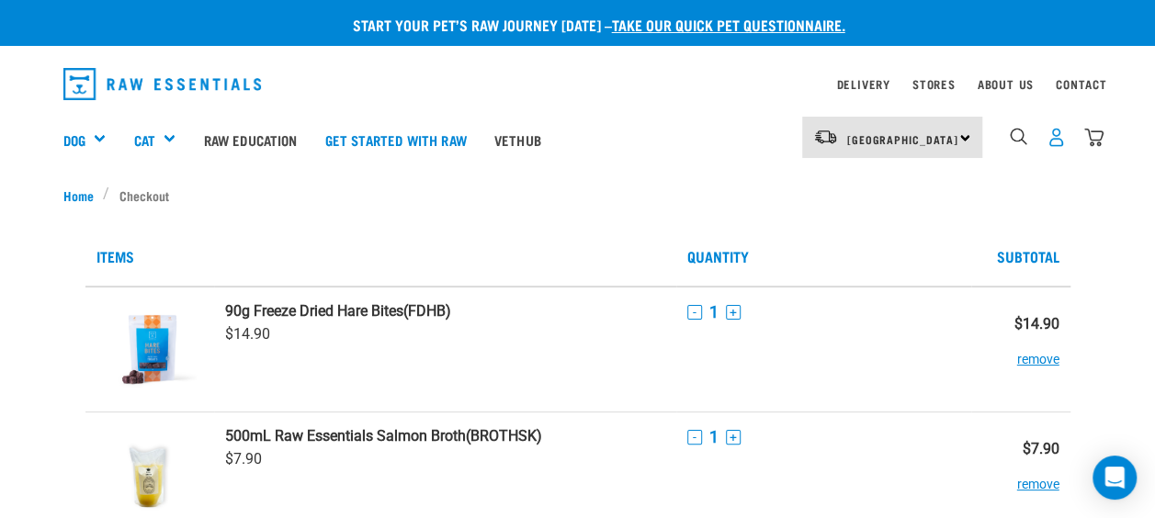
click at [1055, 134] on img "dropdown navigation" at bounding box center [1056, 137] width 19 height 19
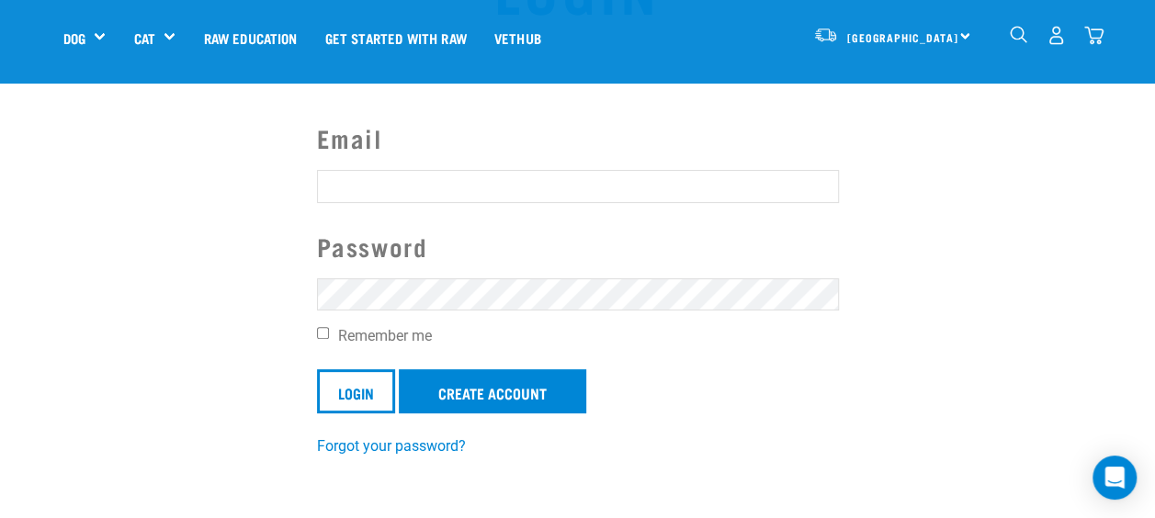
scroll to position [119, 0]
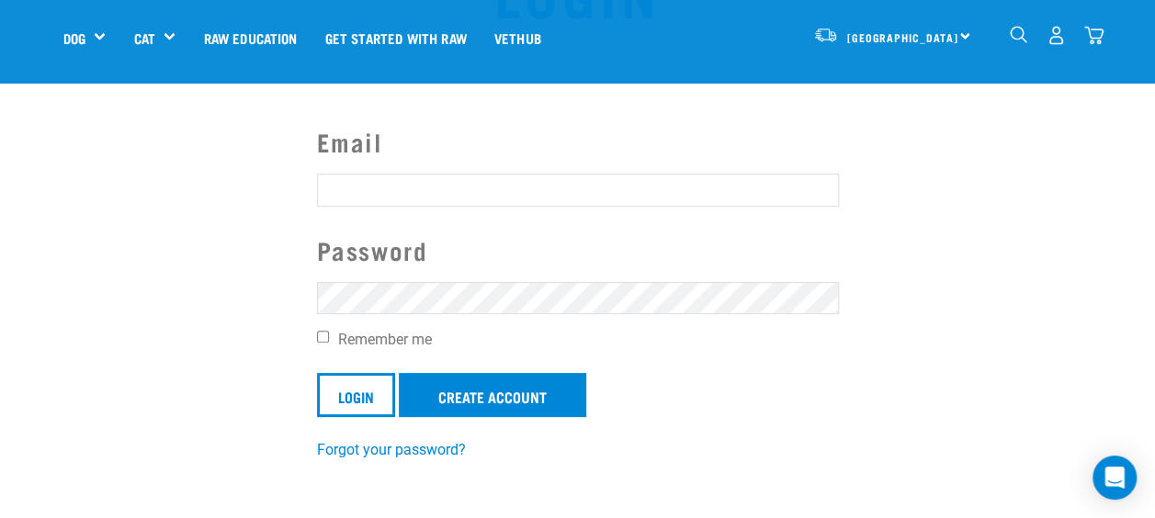
click at [554, 178] on input "Email" at bounding box center [578, 190] width 522 height 33
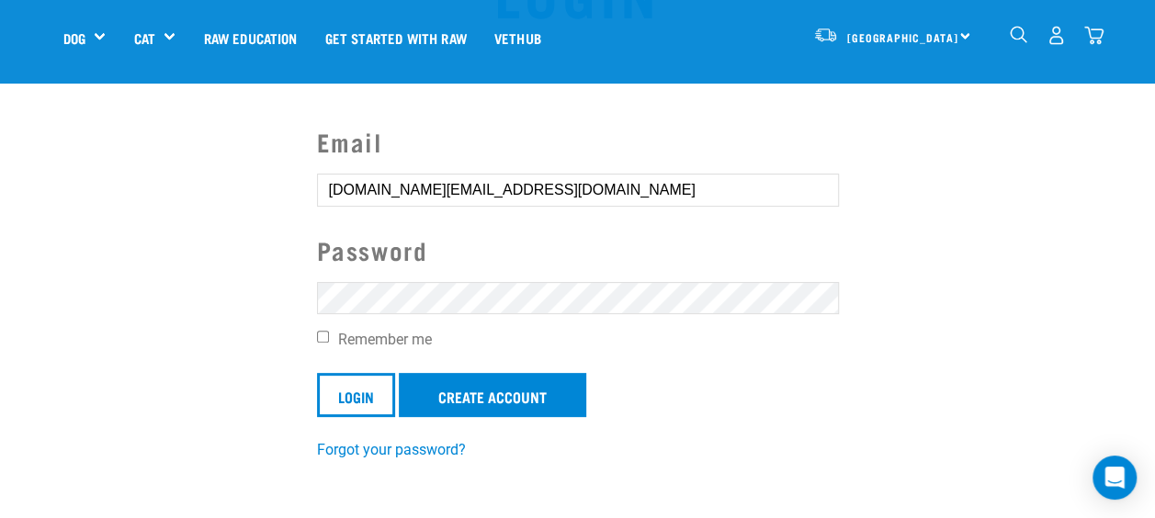
type input "innaz.nz@gmail.com"
click at [317, 373] on input "Login" at bounding box center [356, 395] width 78 height 44
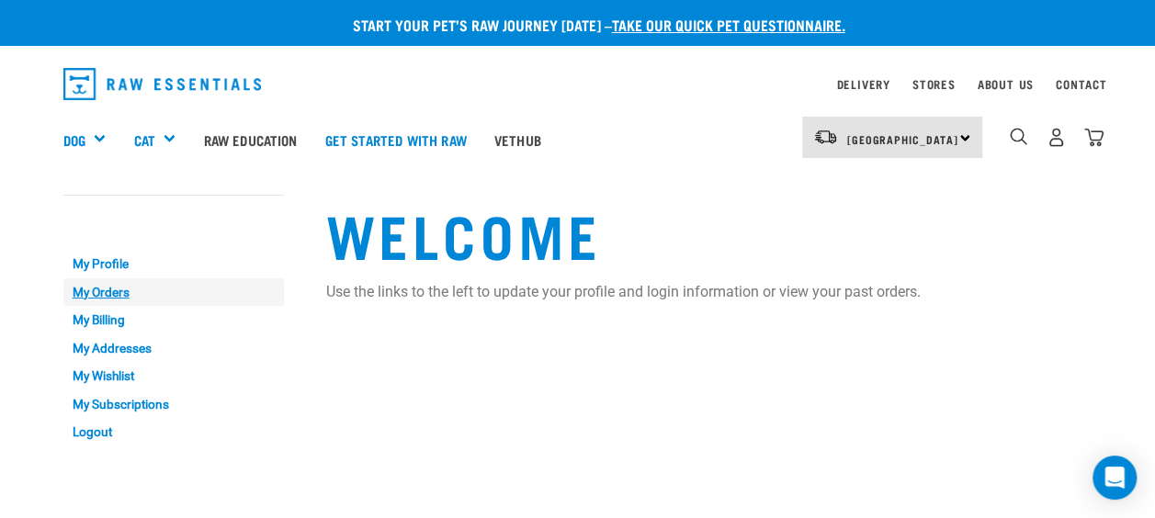
click at [97, 283] on link "My Orders" at bounding box center [173, 292] width 221 height 28
click at [96, 257] on link "My Profile" at bounding box center [173, 264] width 221 height 28
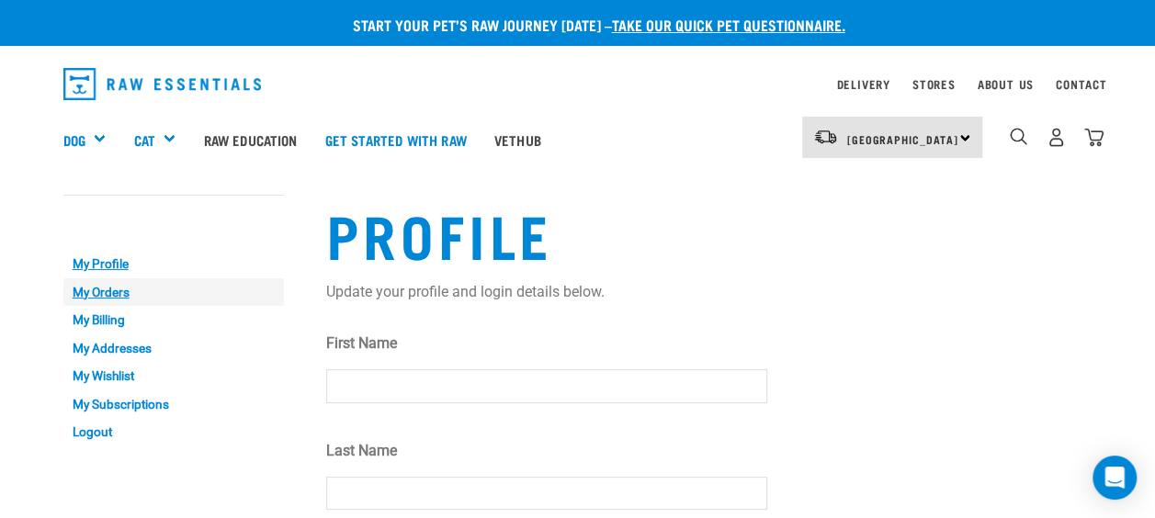
click at [106, 285] on link "My Orders" at bounding box center [173, 292] width 221 height 28
click at [1044, 145] on div "4" at bounding box center [1056, 137] width 95 height 41
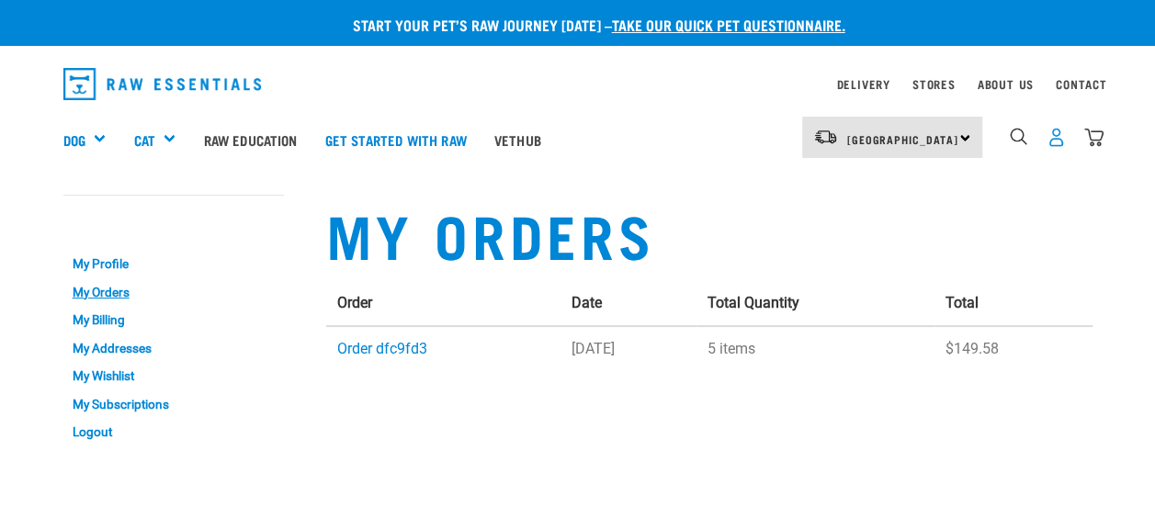
click at [1058, 143] on img "dropdown navigation" at bounding box center [1056, 137] width 19 height 19
click at [1058, 142] on img "dropdown navigation" at bounding box center [1056, 137] width 19 height 19
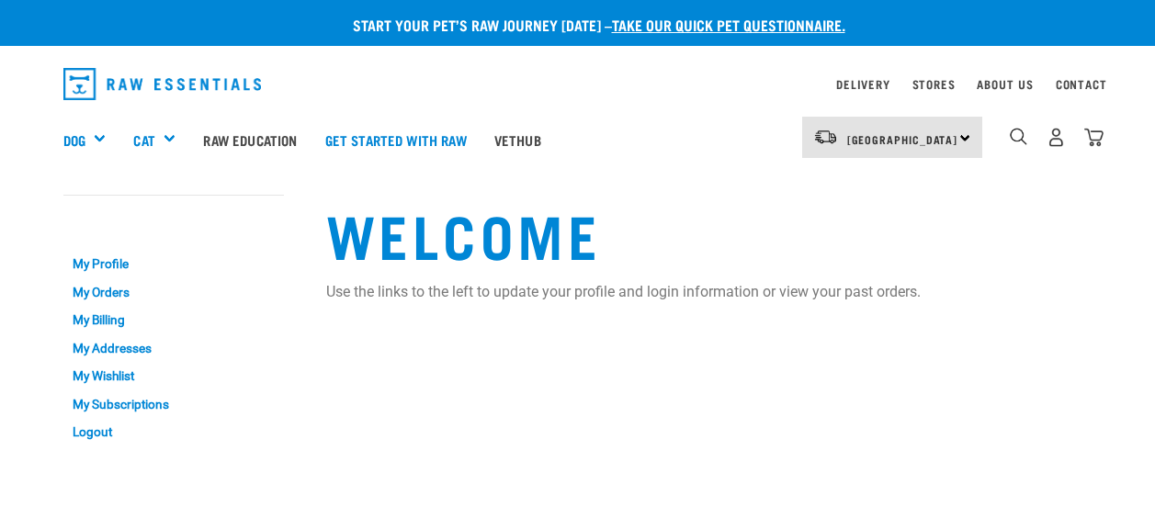
click at [109, 347] on link "My Addresses" at bounding box center [173, 348] width 221 height 28
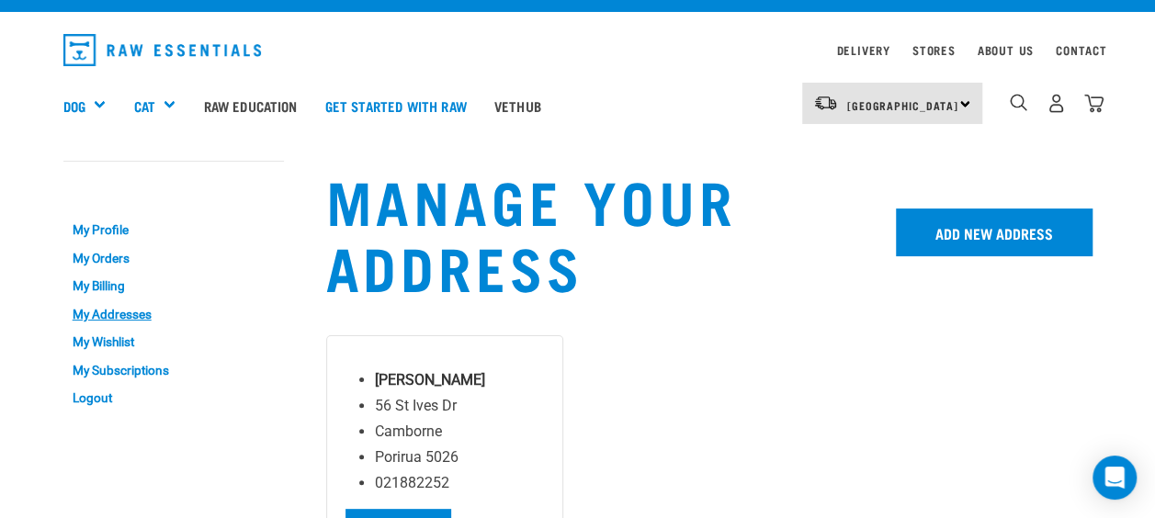
scroll to position [35, 0]
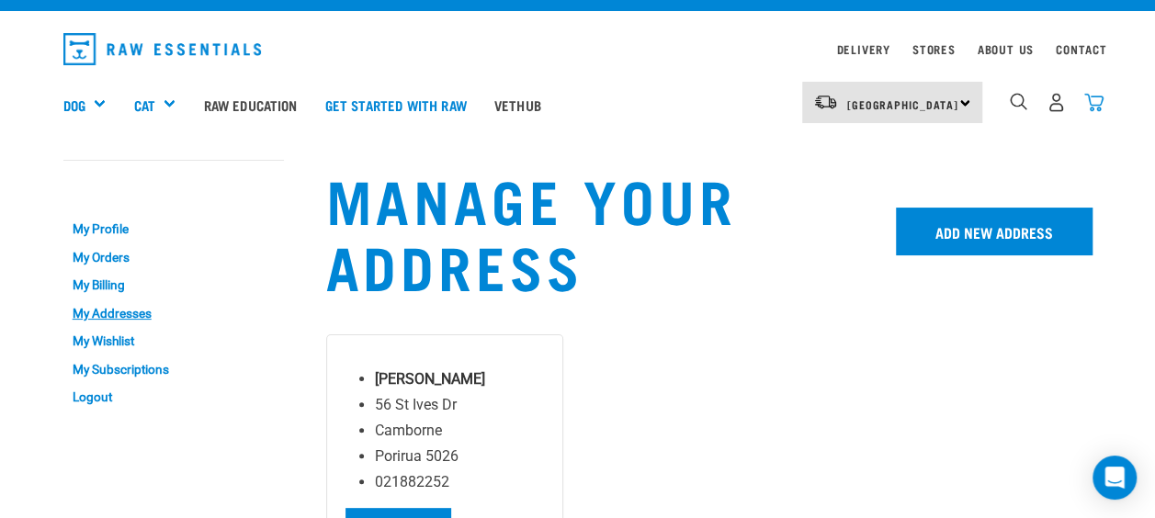
click at [1089, 96] on img "dropdown navigation" at bounding box center [1093, 102] width 19 height 19
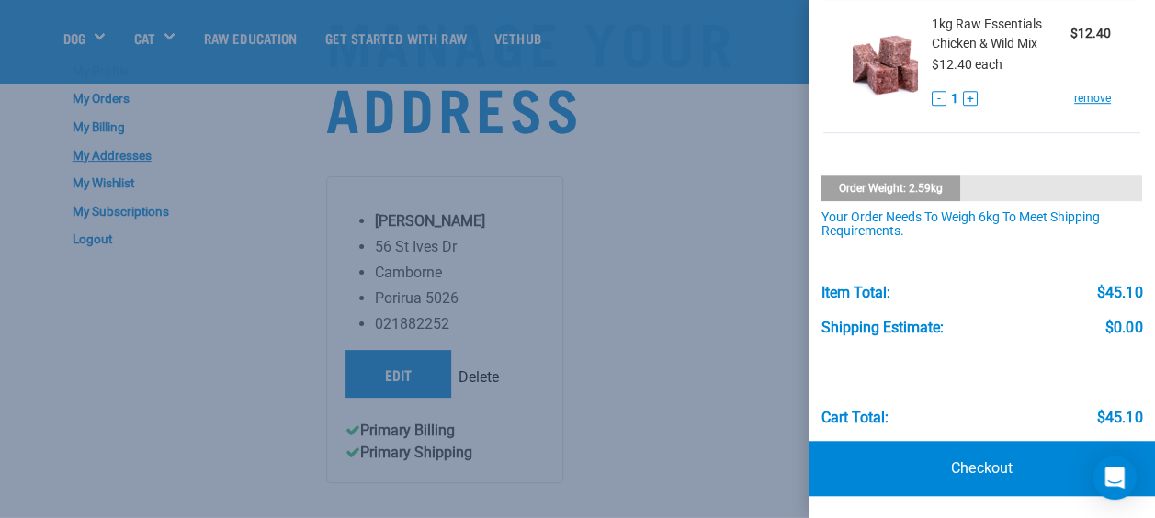
scroll to position [63, 0]
click at [983, 465] on link "Checkout" at bounding box center [982, 468] width 346 height 55
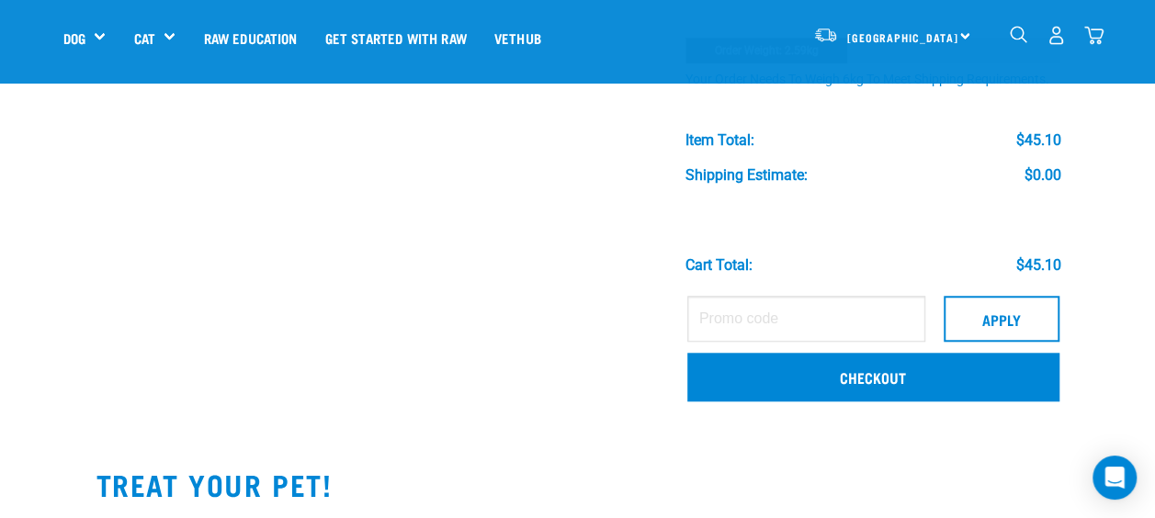
scroll to position [661, 0]
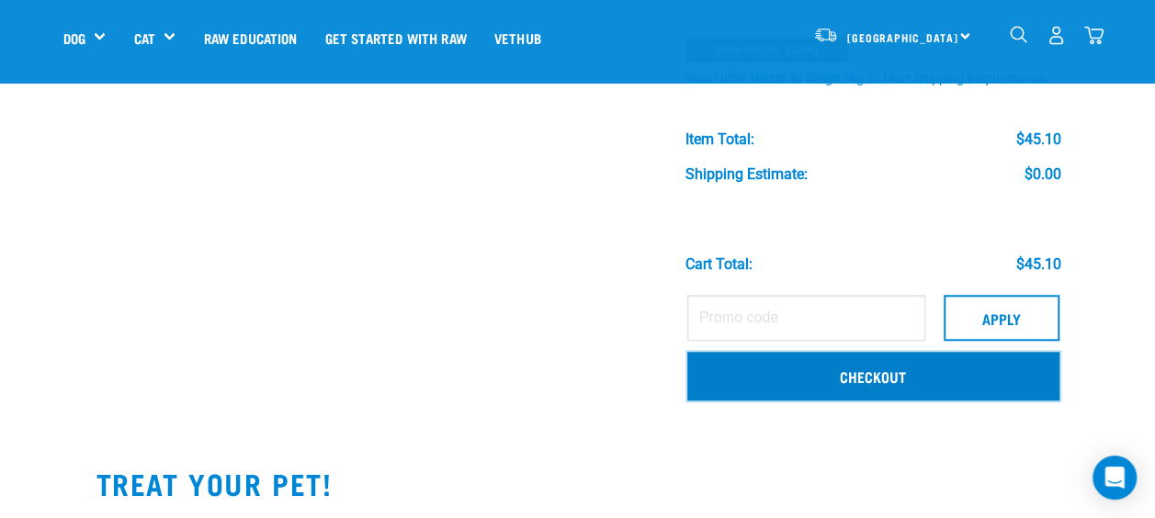
click at [877, 380] on link "Checkout" at bounding box center [873, 376] width 372 height 48
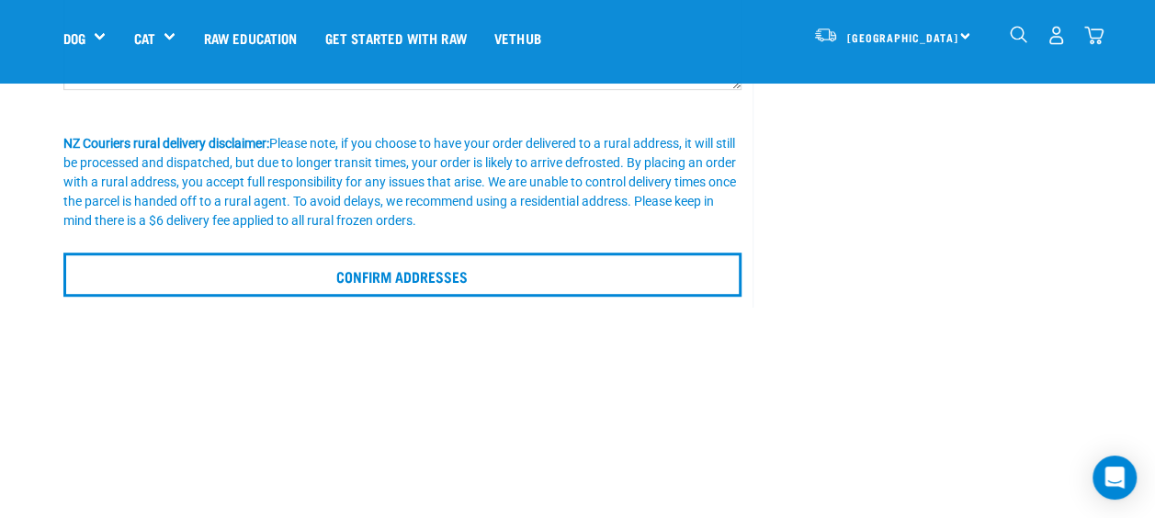
scroll to position [557, 0]
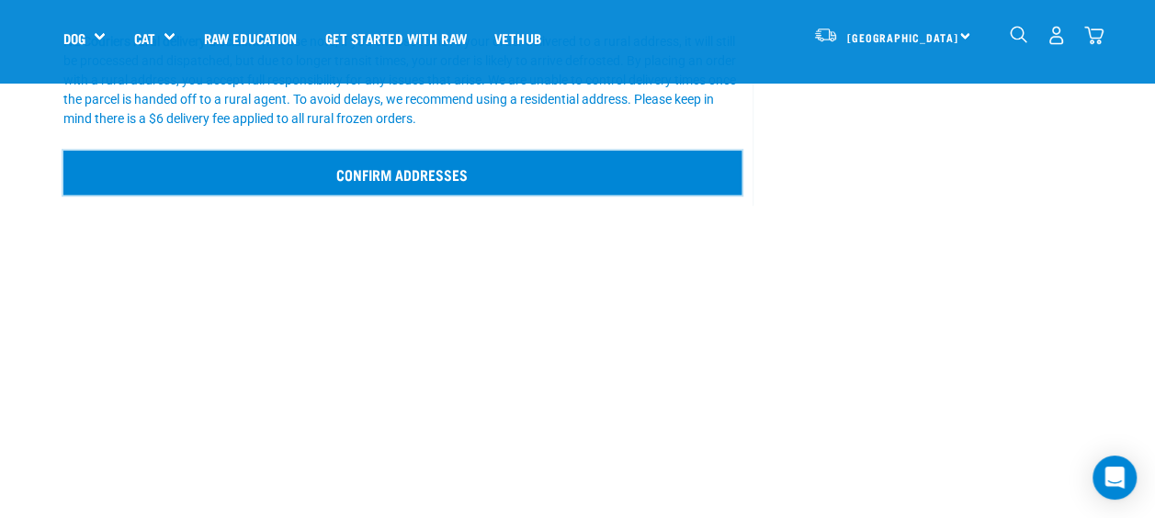
click at [424, 158] on input "Confirm addresses" at bounding box center [402, 173] width 679 height 44
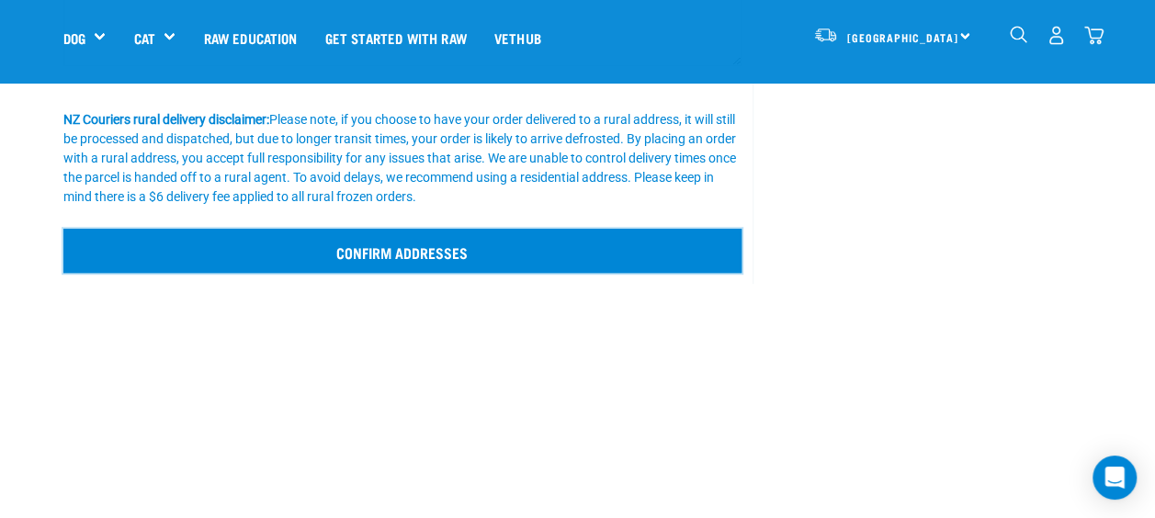
scroll to position [468, 0]
